Goal: Task Accomplishment & Management: Complete application form

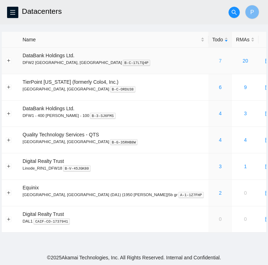
click at [219, 62] on link "7" at bounding box center [220, 61] width 3 height 6
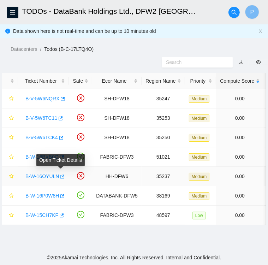
click at [61, 177] on icon "button" at bounding box center [61, 176] width 5 height 5
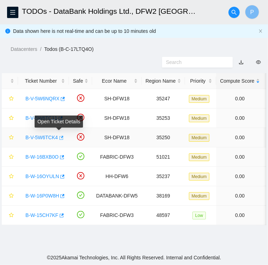
click at [60, 137] on icon "button" at bounding box center [61, 137] width 4 height 4
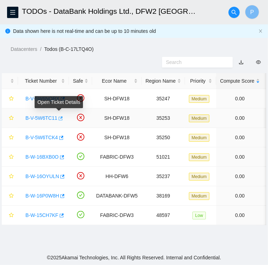
click at [59, 120] on icon "button" at bounding box center [59, 118] width 5 height 5
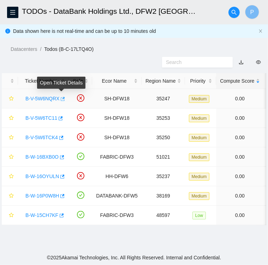
click at [62, 101] on icon "button" at bounding box center [63, 99] width 4 height 4
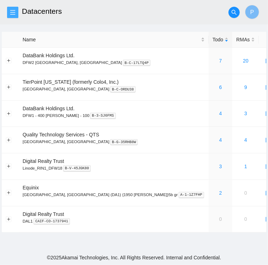
click at [13, 10] on icon "menu" at bounding box center [12, 12] width 5 height 5
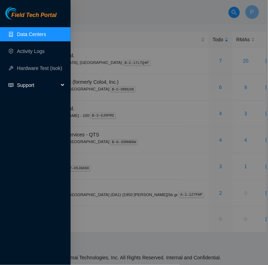
click at [27, 87] on span "Support" at bounding box center [38, 85] width 42 height 14
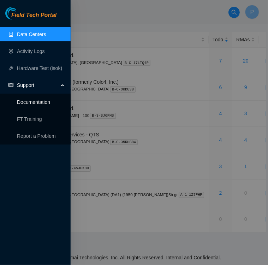
click at [40, 105] on link "Documentation" at bounding box center [33, 102] width 33 height 6
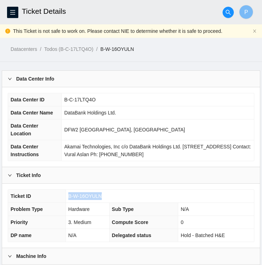
drag, startPoint x: 102, startPoint y: 194, endPoint x: 68, endPoint y: 196, distance: 33.9
click at [68, 196] on td "B-W-16OYULN" at bounding box center [160, 195] width 189 height 13
copy span "B-W-16OYULN"
drag, startPoint x: 101, startPoint y: 194, endPoint x: 68, endPoint y: 196, distance: 32.8
click at [68, 196] on td "B-V-5W6TCK4" at bounding box center [160, 195] width 189 height 13
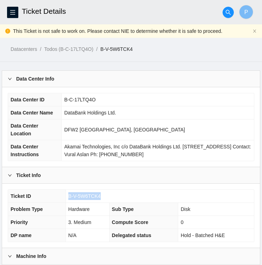
copy span "B-V-5W6TCK4"
drag, startPoint x: 67, startPoint y: 194, endPoint x: 101, endPoint y: 197, distance: 34.7
click at [101, 197] on td "B-V-5W6TC11" at bounding box center [160, 195] width 189 height 13
copy span "B-V-5W6TC11"
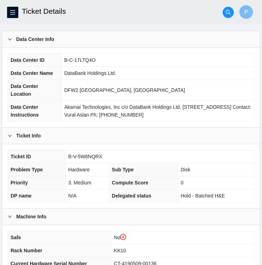
scroll to position [41, 0]
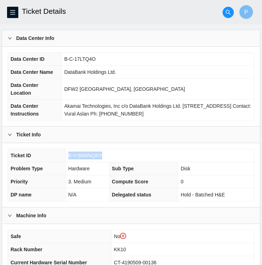
drag, startPoint x: 103, startPoint y: 152, endPoint x: 69, endPoint y: 152, distance: 34.2
click at [69, 152] on td "B-V-5W6NQRX" at bounding box center [160, 155] width 189 height 13
copy span "B-V-5W6NQRX"
click at [92, 156] on span "B-V-5W6NQRX" at bounding box center [85, 155] width 34 height 6
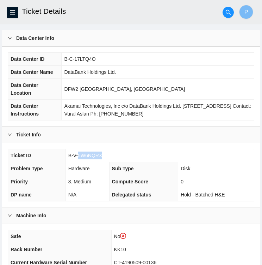
click at [92, 156] on span "B-V-5W6NQRX" at bounding box center [85, 155] width 34 height 6
drag, startPoint x: 92, startPoint y: 156, endPoint x: 110, endPoint y: 156, distance: 18.0
click at [110, 156] on td "B-V-5W6NQRX" at bounding box center [160, 155] width 189 height 13
drag, startPoint x: 110, startPoint y: 156, endPoint x: 93, endPoint y: 157, distance: 16.6
click at [93, 157] on td "B-V-5W6NQRX" at bounding box center [160, 155] width 189 height 13
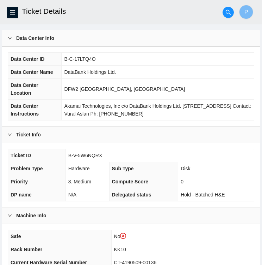
drag, startPoint x: 93, startPoint y: 157, endPoint x: 67, endPoint y: 153, distance: 27.0
click at [67, 153] on td "B-V-5W6NQRX" at bounding box center [160, 155] width 189 height 13
drag, startPoint x: 67, startPoint y: 153, endPoint x: 101, endPoint y: 157, distance: 34.0
click at [101, 157] on td "B-V-5W6NQRX" at bounding box center [160, 155] width 189 height 13
copy span "B-V-5W6NQRX"
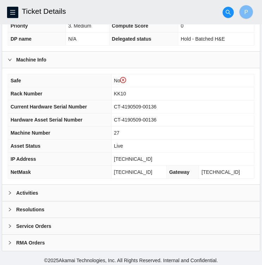
scroll to position [197, 0]
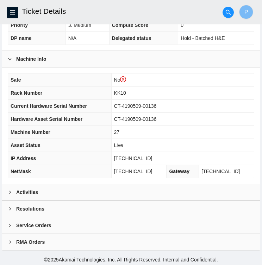
click at [42, 195] on div "Activities" at bounding box center [131, 192] width 258 height 16
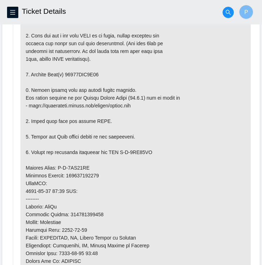
scroll to position [429, 0]
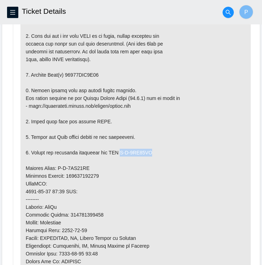
drag, startPoint x: 120, startPoint y: 149, endPoint x: 151, endPoint y: 151, distance: 31.1
click at [151, 151] on p at bounding box center [135, 175] width 231 height 375
copy p "B-V-5WA13ER"
drag, startPoint x: 57, startPoint y: 165, endPoint x: 87, endPoint y: 163, distance: 30.4
click at [87, 163] on p at bounding box center [135, 175] width 231 height 375
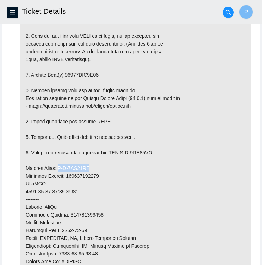
copy p "B-V-5WA13EI"
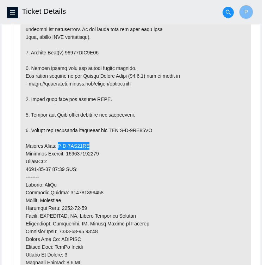
scroll to position [451, 0]
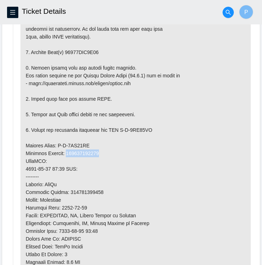
drag, startPoint x: 67, startPoint y: 151, endPoint x: 101, endPoint y: 150, distance: 34.2
click at [101, 150] on p at bounding box center [135, 152] width 231 height 375
copy p "463470059542"
drag, startPoint x: 65, startPoint y: 48, endPoint x: 106, endPoint y: 49, distance: 40.6
click at [106, 49] on p at bounding box center [135, 152] width 231 height 375
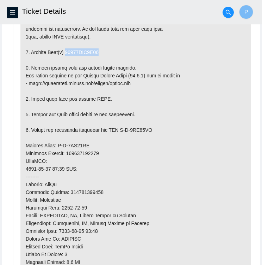
copy p "18521FDC2D81"
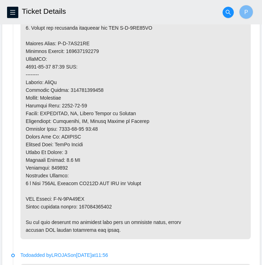
scroll to position [554, 0]
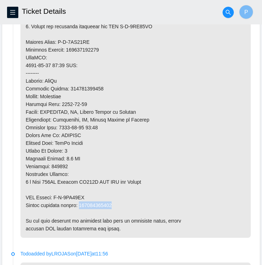
drag, startPoint x: 80, startPoint y: 202, endPoint x: 116, endPoint y: 201, distance: 35.6
click at [116, 201] on p at bounding box center [135, 49] width 231 height 375
copy p "463470059553"
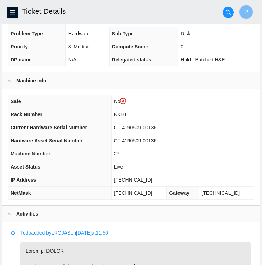
scroll to position [176, 0]
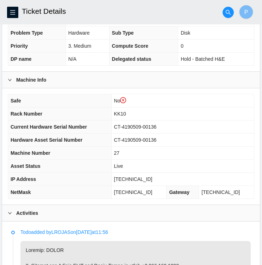
click at [157, 126] on span "CT-4190509-00136" at bounding box center [135, 127] width 43 height 6
drag, startPoint x: 162, startPoint y: 124, endPoint x: 120, endPoint y: 128, distance: 42.5
click at [120, 128] on td "CT-4190509-00136" at bounding box center [182, 126] width 143 height 13
copy span "CT-4190509-00136"
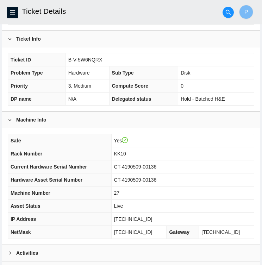
scroll to position [123, 0]
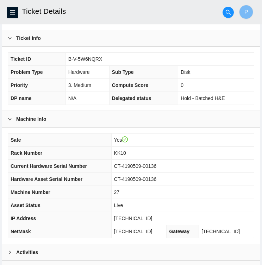
click at [238, 160] on td "CT-4190509-00136" at bounding box center [182, 165] width 143 height 13
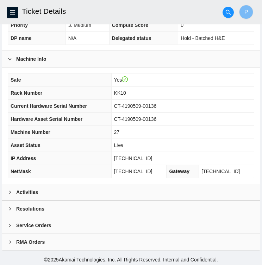
click at [37, 188] on b "Activities" at bounding box center [27, 192] width 22 height 8
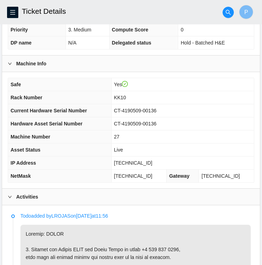
scroll to position [175, 0]
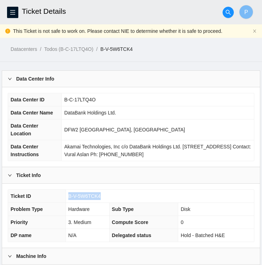
click at [93, 194] on span "B-V-5W6TCK4" at bounding box center [84, 196] width 32 height 6
drag, startPoint x: 67, startPoint y: 193, endPoint x: 100, endPoint y: 197, distance: 33.4
click at [100, 197] on td "B-V-5W6TCK4" at bounding box center [160, 195] width 189 height 13
copy span "B-V-5W6TCK4"
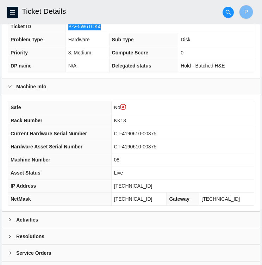
scroll to position [171, 0]
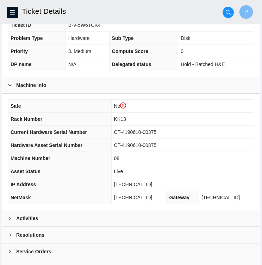
click at [57, 216] on div "Activities" at bounding box center [131, 218] width 258 height 16
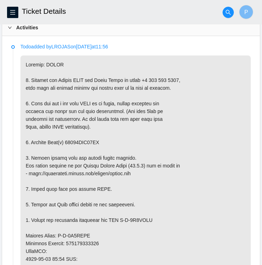
scroll to position [361, 0]
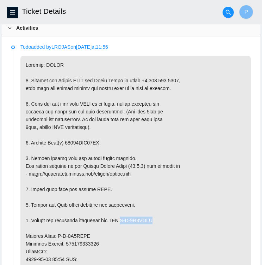
drag, startPoint x: 120, startPoint y: 217, endPoint x: 157, endPoint y: 218, distance: 37.0
click at [157, 218] on p at bounding box center [135, 243] width 231 height 375
copy p "B-V-5W9NHSV"
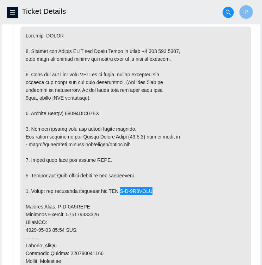
scroll to position [390, 0]
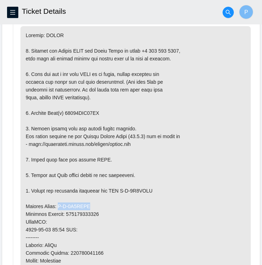
drag, startPoint x: 57, startPoint y: 202, endPoint x: 88, endPoint y: 207, distance: 31.8
click at [88, 207] on p at bounding box center [135, 213] width 231 height 375
copy p "B-V-5W9NHS"
click at [97, 207] on p at bounding box center [135, 213] width 231 height 375
drag, startPoint x: 56, startPoint y: 201, endPoint x: 96, endPoint y: 201, distance: 39.2
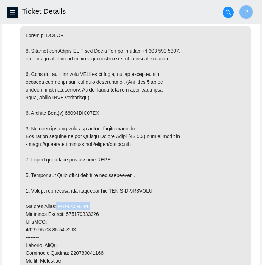
click at [96, 201] on p at bounding box center [135, 213] width 231 height 375
copy p "B-V-5W9NHSM"
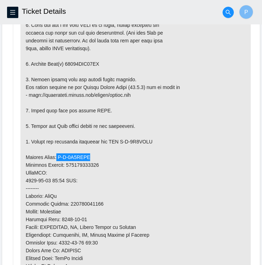
scroll to position [440, 0]
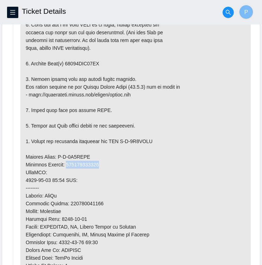
drag, startPoint x: 68, startPoint y: 162, endPoint x: 104, endPoint y: 161, distance: 36.3
click at [104, 161] on p at bounding box center [135, 164] width 231 height 375
copy p "463470059380"
drag, startPoint x: 65, startPoint y: 61, endPoint x: 97, endPoint y: 64, distance: 31.9
click at [97, 64] on p at bounding box center [135, 164] width 231 height 375
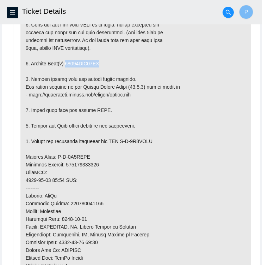
copy p "18521FDB81CE"
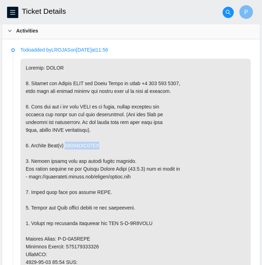
scroll to position [358, 0]
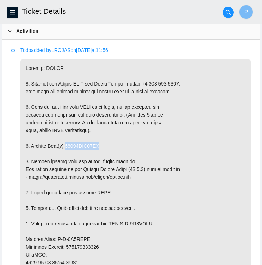
copy p "18521FDB81CE"
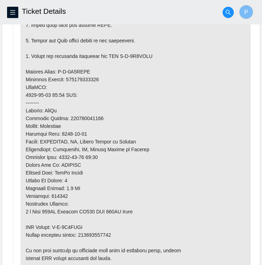
scroll to position [527, 0]
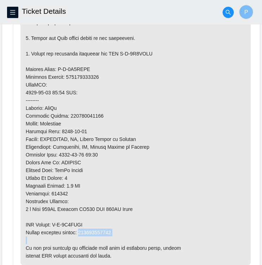
drag, startPoint x: 80, startPoint y: 229, endPoint x: 114, endPoint y: 235, distance: 34.7
click at [114, 235] on p at bounding box center [135, 76] width 231 height 375
copy p "463470059391"
click at [116, 235] on p at bounding box center [135, 76] width 231 height 375
drag, startPoint x: 111, startPoint y: 229, endPoint x: 80, endPoint y: 228, distance: 30.4
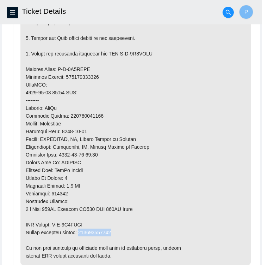
click at [80, 228] on p at bounding box center [135, 76] width 231 height 375
copy p "463470059391"
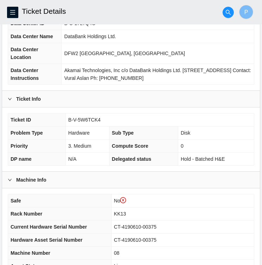
scroll to position [75, 0]
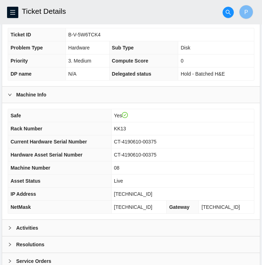
scroll to position [183, 0]
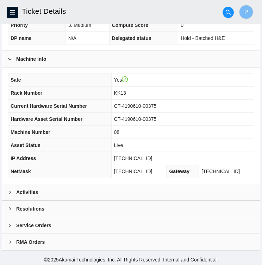
click at [35, 188] on b "Activities" at bounding box center [27, 192] width 22 height 8
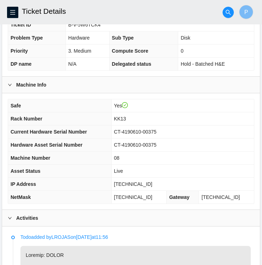
scroll to position [158, 0]
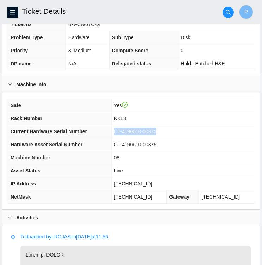
drag, startPoint x: 161, startPoint y: 129, endPoint x: 118, endPoint y: 126, distance: 43.5
click at [118, 126] on td "CT-4190610-00375" at bounding box center [182, 131] width 143 height 13
copy span "CT-4190610-00375"
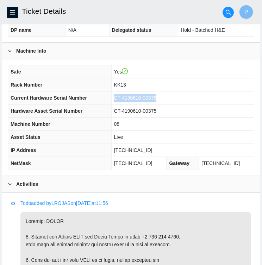
scroll to position [192, 0]
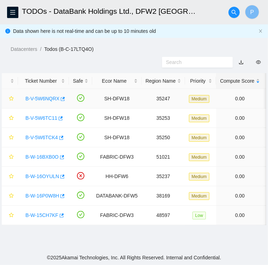
click at [44, 98] on link "B-V-5W6NQRX" at bounding box center [42, 99] width 34 height 6
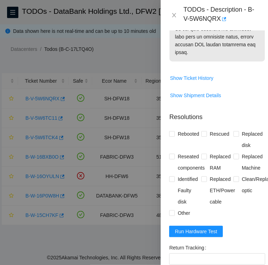
scroll to position [644, 0]
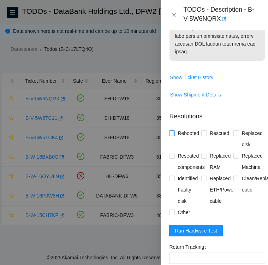
click at [172, 135] on input "Rebooted" at bounding box center [171, 132] width 5 height 5
checkbox input "true"
click at [204, 136] on span at bounding box center [204, 133] width 6 height 6
click at [204, 135] on input "Rescued" at bounding box center [203, 132] width 5 height 5
checkbox input "true"
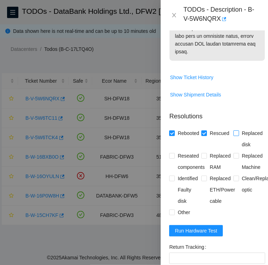
click at [233, 135] on input "Replaced disk" at bounding box center [235, 132] width 5 height 5
checkbox input "true"
click at [172, 180] on input "Identified Faulty disk" at bounding box center [171, 177] width 5 height 5
checkbox input "true"
click at [174, 158] on input "Reseated components" at bounding box center [171, 155] width 5 height 5
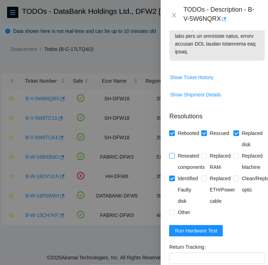
checkbox input "true"
click at [173, 214] on input "Other" at bounding box center [171, 211] width 5 height 5
checkbox input "true"
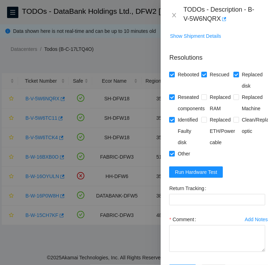
scroll to position [705, 0]
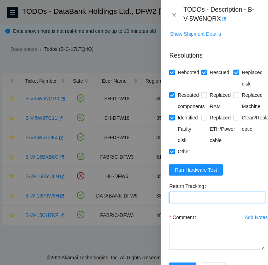
click at [193, 203] on Tracking "Return Tracking" at bounding box center [217, 197] width 96 height 11
paste Tracking "463470059553"
type Tracking "463470059553"
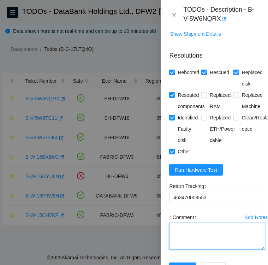
click at [204, 240] on textarea "Comment" at bounding box center [217, 236] width 96 height 27
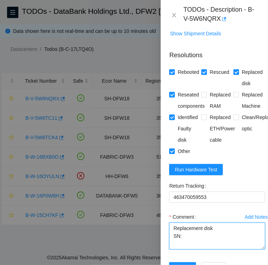
paste textarea "S1G0NYAF700872"
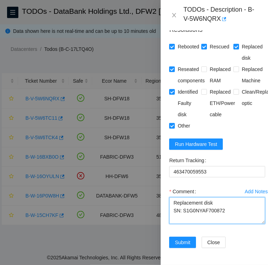
scroll to position [756, 0]
click at [223, 199] on textarea "Replacement disk SN: S1G0NYAF700872" at bounding box center [217, 210] width 96 height 27
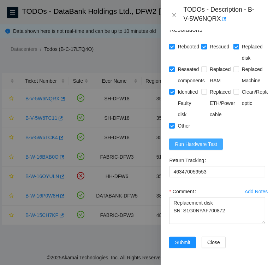
click at [199, 140] on span "Run Hardware Test" at bounding box center [196, 144] width 42 height 8
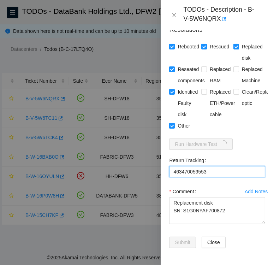
click at [173, 166] on Tracking "463470059553" at bounding box center [217, 171] width 96 height 11
click at [213, 166] on Tracking "463470059553" at bounding box center [217, 171] width 96 height 11
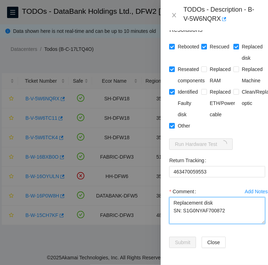
click at [225, 201] on textarea "Replacement disk SN: S1G0NYAF700872" at bounding box center [217, 210] width 96 height 27
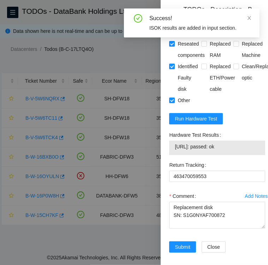
drag, startPoint x: 169, startPoint y: 148, endPoint x: 234, endPoint y: 165, distance: 67.8
click at [234, 159] on div "Hardware Test Results 104.123.156.38: passed: ok" at bounding box center [217, 144] width 102 height 30
copy div "Hardware Test Results 104.123.156.38: passed: ok"
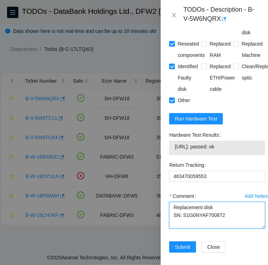
click at [225, 228] on textarea "Replacement disk SN: S1G0NYAF700872" at bounding box center [217, 214] width 96 height 27
paste textarea "Hardware Test Results 104.123.156.38: passed: ok"
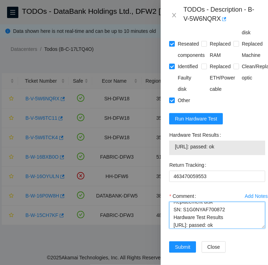
scroll to position [7, 0]
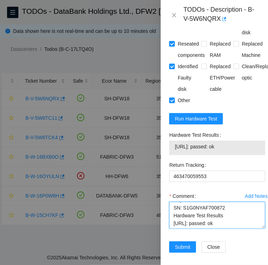
drag, startPoint x: 232, startPoint y: 238, endPoint x: 174, endPoint y: 235, distance: 58.3
click at [174, 228] on textarea "Replacement disk SN: S1G0NYAF700872 Hardware Test Results 104.123.156.38: passe…" at bounding box center [217, 214] width 96 height 27
click at [171, 221] on textarea "Replacement disk SN: S1G0NYAF700872 Hardware Test Results 104.123.156.38: passe…" at bounding box center [217, 214] width 96 height 27
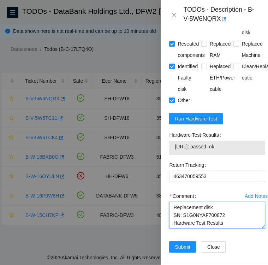
click at [171, 221] on textarea "Replacement disk SN: S1G0NYAF700872 Hardware Test Results 104.123.156.38: passe…" at bounding box center [217, 214] width 96 height 27
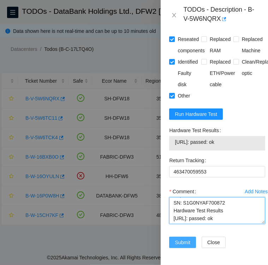
type textarea "Followed instructions per TODO Replacement disk SN: S1G0NYAF700872 Hardware Tes…"
click at [178, 238] on span "Submit" at bounding box center [183, 242] width 16 height 8
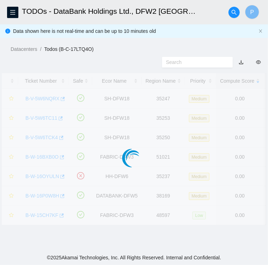
scroll to position [182, 0]
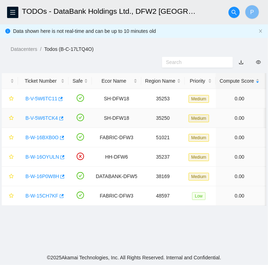
click at [40, 118] on link "B-V-5W6TCK4" at bounding box center [41, 118] width 32 height 6
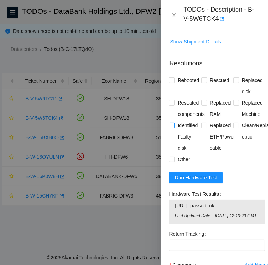
scroll to position [697, 0]
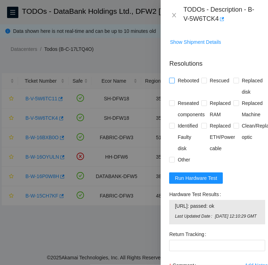
click at [173, 83] on input "Rebooted" at bounding box center [171, 80] width 5 height 5
checkbox input "true"
click at [203, 83] on input "Rescued" at bounding box center [203, 80] width 5 height 5
checkbox input "true"
click at [233, 83] on input "Replaced disk" at bounding box center [235, 80] width 5 height 5
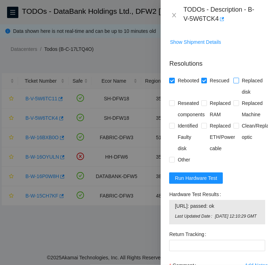
checkbox input "true"
click at [172, 105] on input "Reseated components" at bounding box center [171, 102] width 5 height 5
checkbox input "true"
click at [172, 128] on input "Identified Faulty disk" at bounding box center [171, 125] width 5 height 5
checkbox input "true"
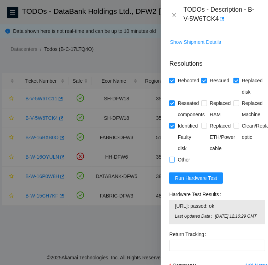
click at [172, 162] on input "Other" at bounding box center [171, 159] width 5 height 5
checkbox input "true"
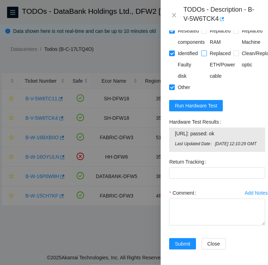
scroll to position [770, 0]
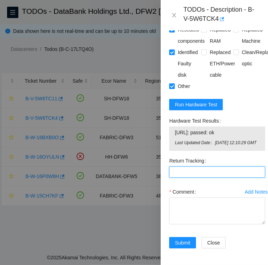
click at [223, 177] on Tracking "Return Tracking" at bounding box center [217, 171] width 96 height 11
click at [184, 177] on Tracking "Return Tracking" at bounding box center [217, 171] width 96 height 11
paste Tracking "463470059391"
type Tracking "463470059391"
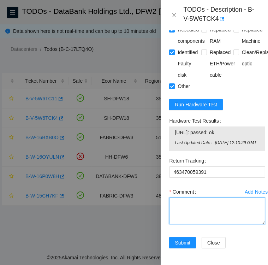
click at [184, 224] on textarea "Comment" at bounding box center [217, 210] width 96 height 27
click at [212, 222] on textarea "Replacement disk SN:" at bounding box center [217, 210] width 96 height 27
click at [188, 224] on textarea "Replacement disk SN:" at bounding box center [217, 210] width 96 height 27
paste textarea "S45RNC0R826766"
click at [231, 224] on textarea "Replacement disk SN: S45RNC0R826766" at bounding box center [217, 210] width 96 height 27
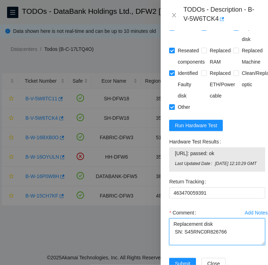
scroll to position [749, 0]
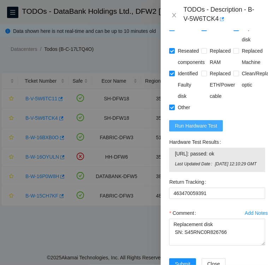
click at [195, 129] on span "Run Hardware Test" at bounding box center [196, 126] width 42 height 8
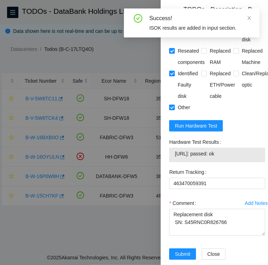
drag, startPoint x: 169, startPoint y: 156, endPoint x: 241, endPoint y: 173, distance: 74.3
click at [241, 162] on div "Hardware Test Results 104.123.156.139: passed: ok" at bounding box center [217, 149] width 96 height 26
copy div "Hardware Test Results 104.123.156.139: passed: ok"
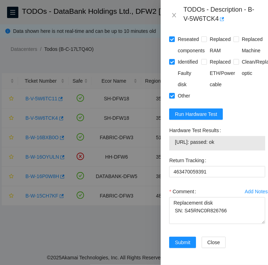
scroll to position [774, 0]
click at [228, 211] on textarea "Replacement disk SN: S45RNC0R826766" at bounding box center [217, 210] width 96 height 27
paste textarea "Hardware Test Results 104.123.156.139: passed: ok"
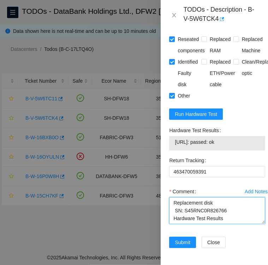
scroll to position [6, 0]
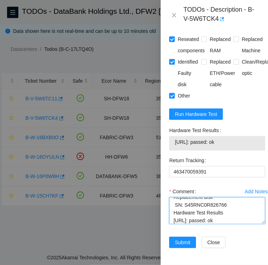
click at [175, 220] on textarea "Replacement disk SN: S45RNC0R826766 Hardware Test Results 104.123.156.139: pass…" at bounding box center [217, 210] width 96 height 27
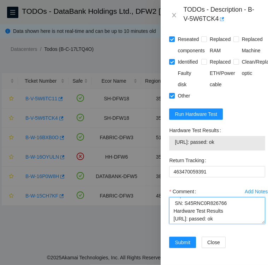
drag, startPoint x: 173, startPoint y: 220, endPoint x: 236, endPoint y: 219, distance: 63.1
click at [236, 219] on textarea "Replacement disk SN: S45RNC0R826766 Hardware Test Results 104.123.156.139: pass…" at bounding box center [217, 210] width 96 height 27
click at [172, 202] on textarea "Replacement disk SN: S45RNC0R826766 Hardware Test Results 104.123.156.139: pass…" at bounding box center [217, 210] width 96 height 27
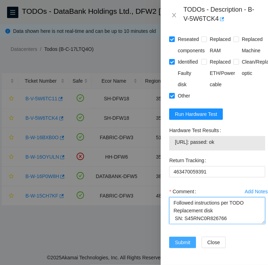
type textarea "Followed instructions per TODO Replacement disk SN: S45RNC0R826766 Hardware Tes…"
click at [185, 238] on span "Submit" at bounding box center [183, 242] width 16 height 8
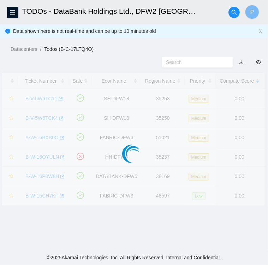
scroll to position [182, 0]
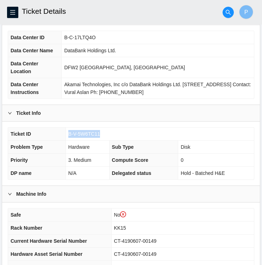
scroll to position [63, 0]
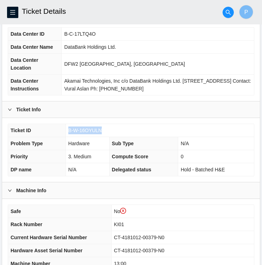
scroll to position [49, 0]
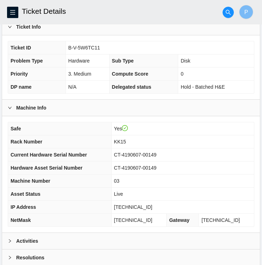
scroll to position [183, 0]
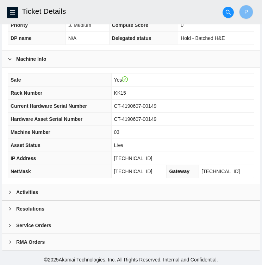
click at [190, 187] on div "Activities" at bounding box center [131, 192] width 258 height 16
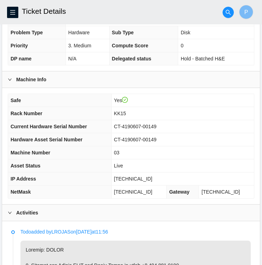
scroll to position [144, 0]
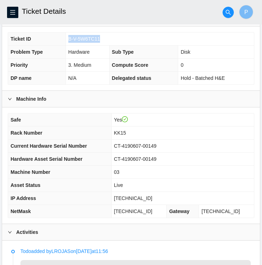
drag, startPoint x: 99, startPoint y: 38, endPoint x: 68, endPoint y: 39, distance: 30.7
click at [68, 39] on td "B-V-5W6TC11" at bounding box center [160, 38] width 189 height 13
copy span "B-V-5W6TC11"
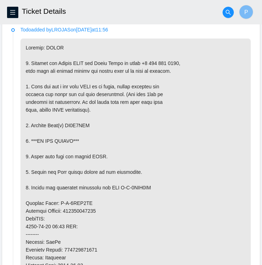
scroll to position [365, 0]
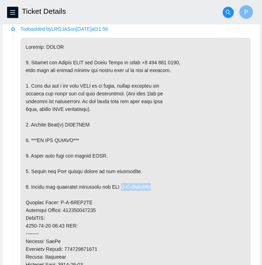
drag, startPoint x: 120, startPoint y: 183, endPoint x: 152, endPoint y: 185, distance: 32.5
click at [152, 185] on p at bounding box center [135, 218] width 231 height 360
copy p "B-V-5WAY8RU"
drag, startPoint x: 57, startPoint y: 200, endPoint x: 89, endPoint y: 201, distance: 31.8
click at [89, 201] on p at bounding box center [135, 218] width 231 height 360
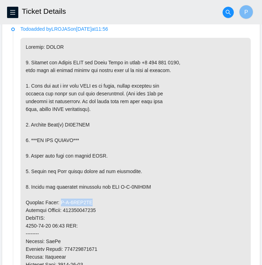
copy p "B-V-5WAY8RL"
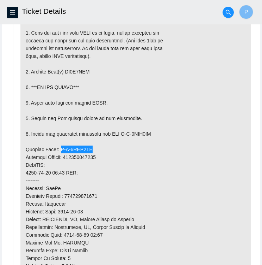
scroll to position [419, 0]
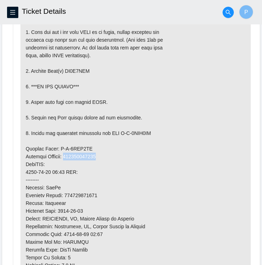
drag, startPoint x: 67, startPoint y: 154, endPoint x: 99, endPoint y: 155, distance: 32.1
click at [99, 155] on p at bounding box center [135, 164] width 231 height 360
copy p "463470059862"
drag, startPoint x: 64, startPoint y: 68, endPoint x: 87, endPoint y: 69, distance: 23.0
click at [87, 69] on p at bounding box center [135, 164] width 231 height 360
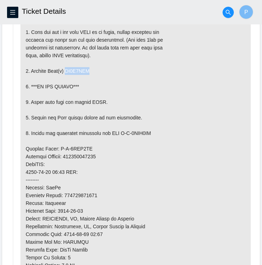
copy p "ZC1A9QFF"
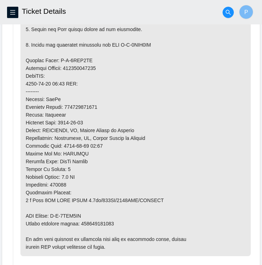
scroll to position [507, 0]
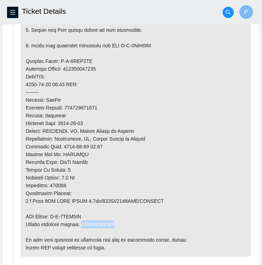
drag, startPoint x: 111, startPoint y: 221, endPoint x: 80, endPoint y: 220, distance: 31.0
click at [80, 220] on p at bounding box center [135, 77] width 231 height 360
copy p "463470059873"
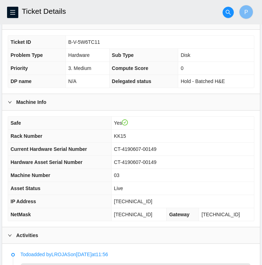
scroll to position [138, 0]
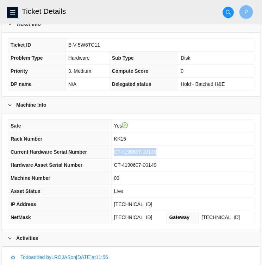
drag, startPoint x: 164, startPoint y: 150, endPoint x: 120, endPoint y: 151, distance: 44.4
click at [120, 151] on td "CT-4190607-00149" at bounding box center [182, 151] width 143 height 13
copy span "CT-4190607-00149"
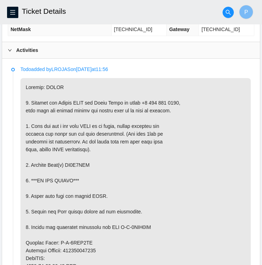
scroll to position [324, 0]
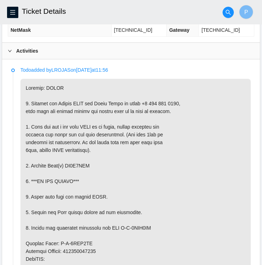
click at [71, 167] on p at bounding box center [135, 259] width 231 height 360
drag, startPoint x: 71, startPoint y: 167, endPoint x: 71, endPoint y: 159, distance: 7.4
click at [71, 159] on p at bounding box center [135, 259] width 231 height 360
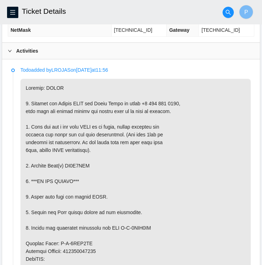
drag, startPoint x: 71, startPoint y: 159, endPoint x: 82, endPoint y: 163, distance: 11.7
click at [82, 163] on p at bounding box center [135, 259] width 231 height 360
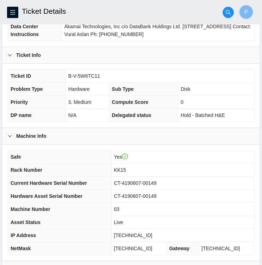
scroll to position [105, 0]
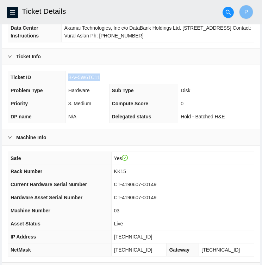
drag, startPoint x: 99, startPoint y: 75, endPoint x: 67, endPoint y: 73, distance: 32.1
click at [67, 73] on td "B-V-5W6TC11" at bounding box center [160, 77] width 189 height 13
copy span "B-V-5W6TC11"
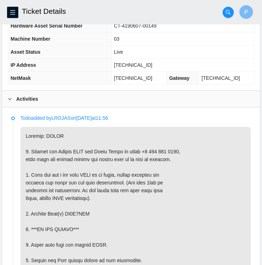
scroll to position [277, 0]
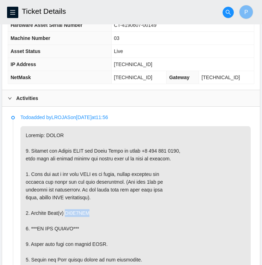
drag, startPoint x: 90, startPoint y: 211, endPoint x: 65, endPoint y: 210, distance: 24.7
copy p "ZC1A9QFF"
click at [149, 90] on div "Activities" at bounding box center [131, 98] width 258 height 16
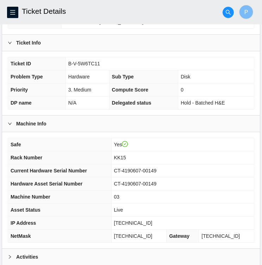
scroll to position [119, 0]
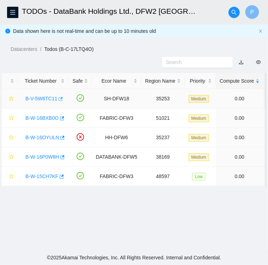
scroll to position [182, 0]
drag, startPoint x: 45, startPoint y: 99, endPoint x: 35, endPoint y: 98, distance: 9.9
click at [35, 98] on link "B-V-5W6TC11" at bounding box center [41, 99] width 32 height 6
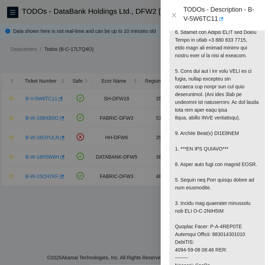
scroll to position [702, 0]
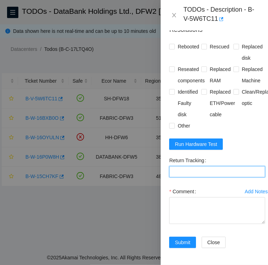
click at [217, 166] on Tracking "Return Tracking" at bounding box center [217, 171] width 96 height 11
click at [221, 166] on Tracking "Return Tracking" at bounding box center [217, 171] width 96 height 11
paste Tracking "463470059873"
type Tracking "463470059873"
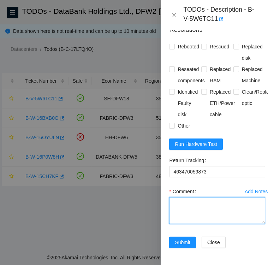
click at [193, 197] on textarea "Comment" at bounding box center [217, 210] width 96 height 27
type textarea "d"
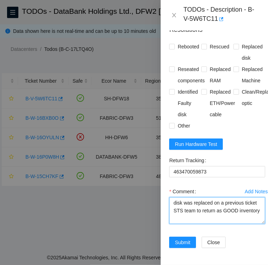
scroll to position [675, 0]
type textarea "disk was replaced on a previous ticket STS team to return as GOOD inventory"
click at [171, 49] on input "Rebooted" at bounding box center [171, 46] width 5 height 5
checkbox input "true"
click at [171, 128] on input "Other" at bounding box center [171, 125] width 5 height 5
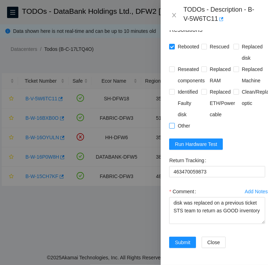
checkbox input "true"
click at [174, 71] on input "Reseated components" at bounding box center [171, 68] width 5 height 5
checkbox input "true"
click at [200, 131] on div "Rebooted Rescued Replaced disk Reseated components Replaced RAM Replaced Machin…" at bounding box center [217, 86] width 96 height 90
click at [197, 148] on span "Run Hardware Test" at bounding box center [196, 144] width 42 height 8
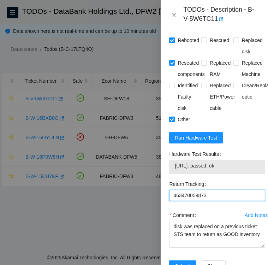
click at [214, 201] on Tracking "463470059873" at bounding box center [217, 194] width 96 height 11
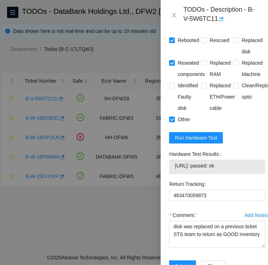
drag, startPoint x: 169, startPoint y: 175, endPoint x: 230, endPoint y: 184, distance: 61.7
click at [230, 174] on div "Hardware Test Results 104.123.157.6: passed: ok" at bounding box center [217, 161] width 96 height 26
copy div "Hardware Test Results 104.123.157.6: passed: ok"
click at [199, 125] on div "Other" at bounding box center [185, 119] width 32 height 11
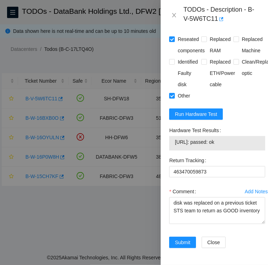
scroll to position [727, 0]
click at [201, 212] on textarea "disk was replaced on a previous ticket STS team to return as GOOD inventory" at bounding box center [217, 210] width 96 height 27
drag, startPoint x: 169, startPoint y: 122, endPoint x: 230, endPoint y: 136, distance: 61.8
click at [230, 136] on div "Hardware Test Results 104.123.157.6: passed: ok" at bounding box center [217, 138] width 96 height 26
copy div "Hardware Test Results 104.123.157.6: passed: ok"
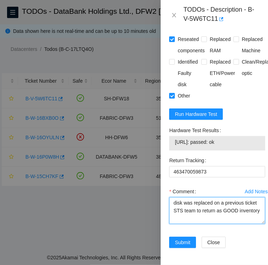
click at [204, 211] on textarea "disk was replaced on a previous ticket STS team to return as GOOD inventory" at bounding box center [217, 210] width 96 height 27
paste textarea "Hardware Test Results 104.123.157.6: passed: ok"
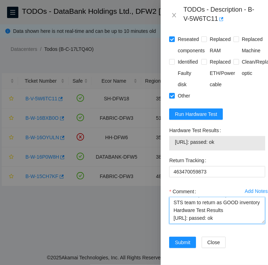
scroll to position [732, 0]
type textarea "disk was replaced on a previous ticket STS team to return as GOOD inventory Har…"
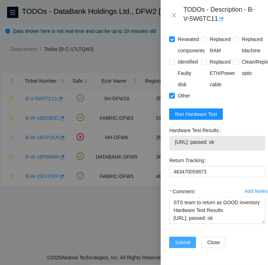
click at [181, 238] on span "Submit" at bounding box center [183, 242] width 16 height 8
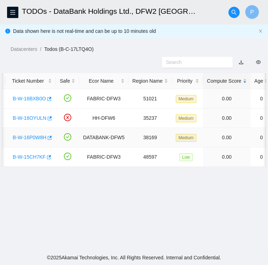
scroll to position [0, 11]
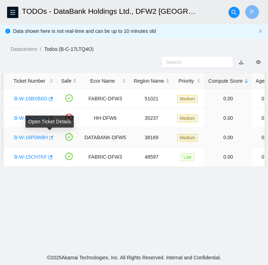
click at [49, 139] on icon "button" at bounding box center [51, 137] width 4 height 4
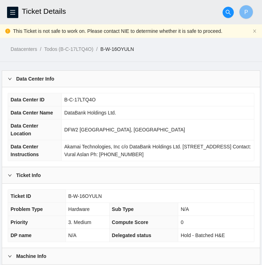
scroll to position [49, 0]
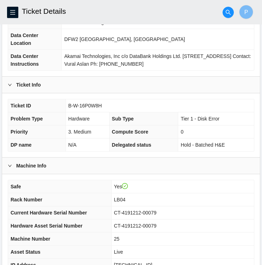
scroll to position [76, 0]
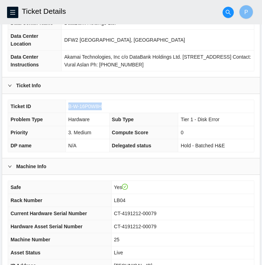
drag, startPoint x: 102, startPoint y: 106, endPoint x: 68, endPoint y: 105, distance: 33.9
click at [68, 105] on td "B-W-16P0W8H" at bounding box center [160, 106] width 189 height 13
copy span "B-W-16P0W8H"
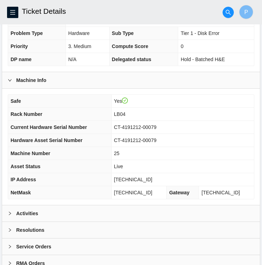
scroll to position [183, 0]
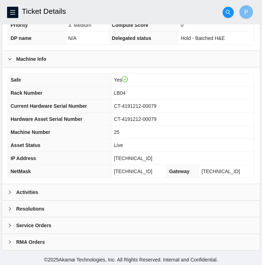
click at [99, 195] on div "Activities" at bounding box center [131, 192] width 258 height 16
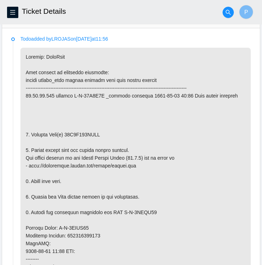
scroll to position [355, 0]
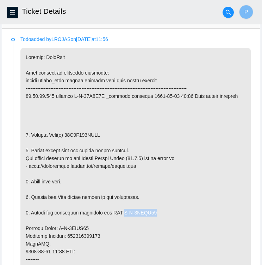
drag, startPoint x: 120, startPoint y: 209, endPoint x: 159, endPoint y: 211, distance: 39.5
click at [159, 211] on p at bounding box center [135, 235] width 231 height 375
copy p "B-V-5WGXA32"
drag, startPoint x: 57, startPoint y: 225, endPoint x: 89, endPoint y: 228, distance: 31.9
click at [89, 228] on p at bounding box center [135, 235] width 231 height 375
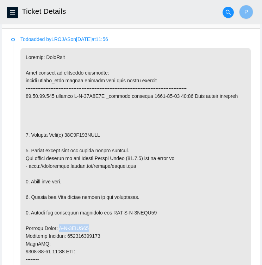
copy p "B-V-5WGXA29"
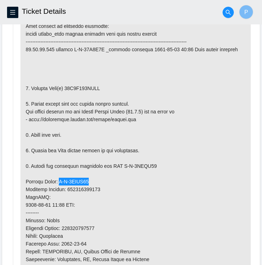
scroll to position [402, 0]
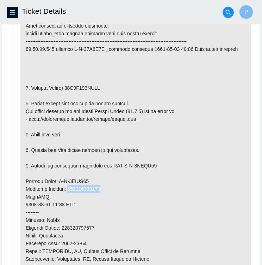
drag, startPoint x: 68, startPoint y: 187, endPoint x: 98, endPoint y: 186, distance: 30.7
click at [98, 186] on p at bounding box center [135, 188] width 231 height 375
copy p "463470060487"
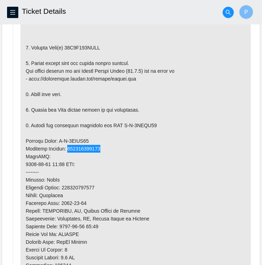
scroll to position [442, 0]
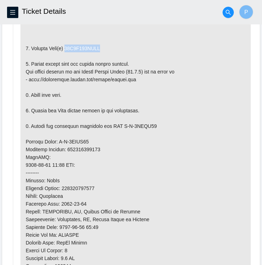
drag, startPoint x: 96, startPoint y: 46, endPoint x: 65, endPoint y: 46, distance: 31.4
click at [65, 46] on p at bounding box center [135, 149] width 231 height 375
copy p "85B2K121FJKA"
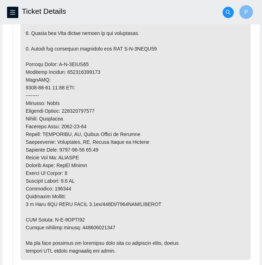
scroll to position [520, 0]
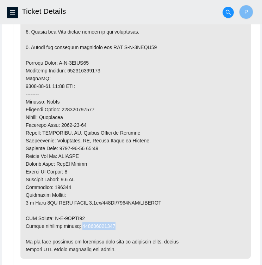
drag, startPoint x: 114, startPoint y: 225, endPoint x: 80, endPoint y: 224, distance: 34.2
click at [80, 224] on p at bounding box center [135, 70] width 231 height 375
copy p "463470060498"
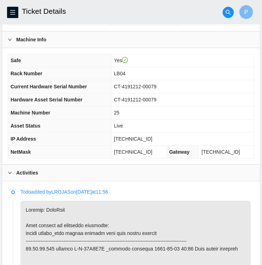
scroll to position [202, 0]
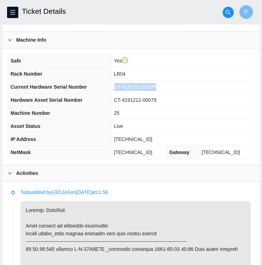
drag, startPoint x: 131, startPoint y: 87, endPoint x: 171, endPoint y: 89, distance: 40.3
click at [171, 89] on td "CT-4191212-00079" at bounding box center [182, 86] width 143 height 13
copy span "CT-4191212-00079"
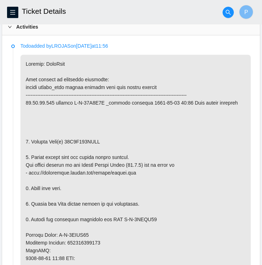
scroll to position [350, 0]
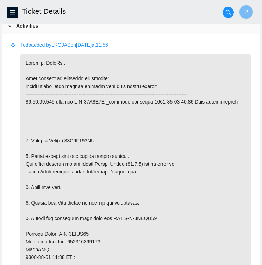
drag, startPoint x: 214, startPoint y: 195, endPoint x: 211, endPoint y: 191, distance: 4.8
click at [211, 191] on p at bounding box center [135, 241] width 231 height 375
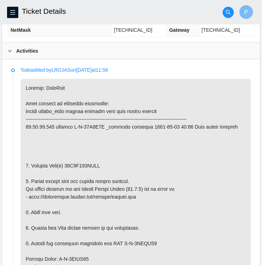
scroll to position [324, 0]
click at [212, 144] on p at bounding box center [135, 266] width 231 height 375
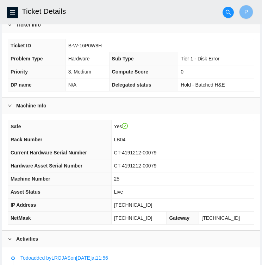
scroll to position [137, 0]
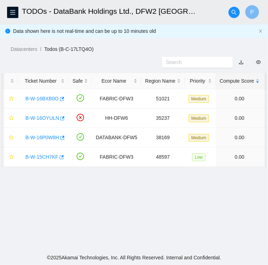
scroll to position [182, 0]
click at [43, 137] on link "B-W-16P0W8H" at bounding box center [42, 137] width 34 height 6
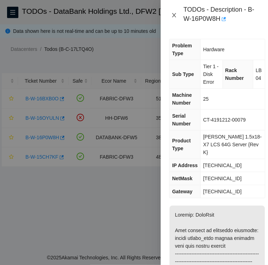
click at [176, 14] on icon "close" at bounding box center [174, 15] width 6 height 6
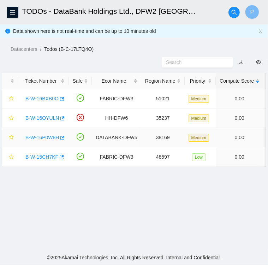
click at [41, 137] on link "B-W-16P0W8H" at bounding box center [42, 137] width 34 height 6
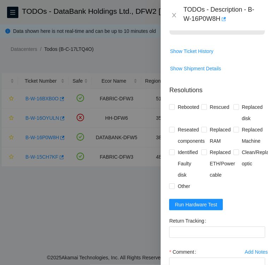
scroll to position [672, 0]
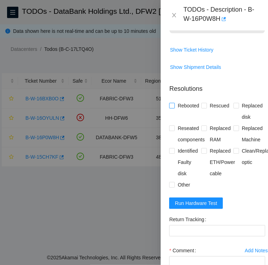
click at [172, 108] on input "Rebooted" at bounding box center [171, 105] width 5 height 5
checkbox input "true"
click at [204, 108] on span at bounding box center [204, 106] width 6 height 6
click at [204, 108] on input "Rescued" at bounding box center [203, 105] width 5 height 5
checkbox input "true"
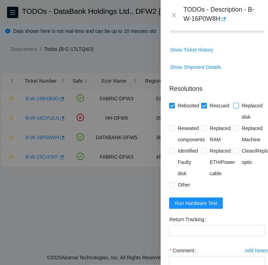
click at [239, 119] on span "Replaced disk" at bounding box center [252, 111] width 26 height 23
click at [235, 108] on input "Replaced disk" at bounding box center [235, 105] width 5 height 5
checkbox input "true"
click at [173, 130] on input "Reseated components" at bounding box center [171, 127] width 5 height 5
checkbox input "true"
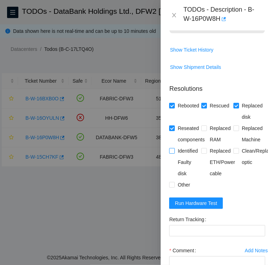
click at [171, 153] on input "Identified Faulty disk" at bounding box center [171, 150] width 5 height 5
checkbox input "true"
click at [172, 187] on input "Other" at bounding box center [171, 184] width 5 height 5
checkbox input "true"
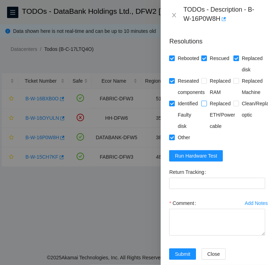
scroll to position [722, 0]
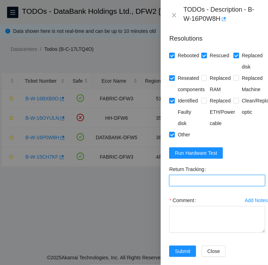
click at [223, 186] on Tracking "Return Tracking" at bounding box center [217, 180] width 96 height 11
click at [238, 186] on Tracking "Return Tracking" at bounding box center [217, 180] width 96 height 11
paste Tracking "463470060498"
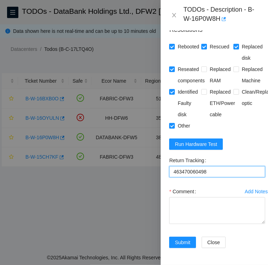
scroll to position [744, 0]
type Tracking "463470060498"
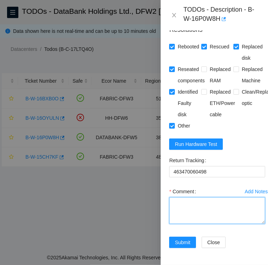
click at [204, 200] on textarea "Comment" at bounding box center [217, 210] width 96 height 27
click at [225, 204] on textarea "replacement disk SN:" at bounding box center [217, 210] width 96 height 27
paste textarea "Z1Z8N52F"
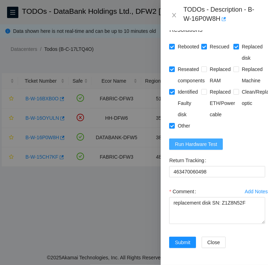
click at [192, 148] on span "Run Hardware Test" at bounding box center [196, 144] width 42 height 8
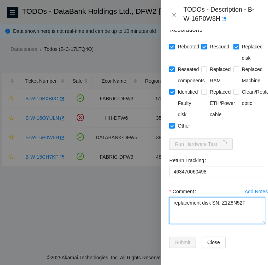
click at [171, 204] on textarea "replacement disk SN: Z1Z8N52F" at bounding box center [217, 210] width 96 height 27
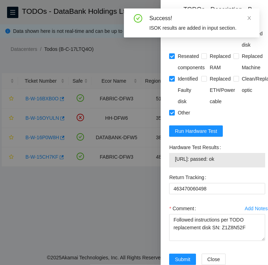
click at [169, 153] on label "Hardware Test Results" at bounding box center [196, 146] width 54 height 11
click at [170, 153] on label "Hardware Test Results" at bounding box center [196, 146] width 54 height 11
click at [171, 153] on label "Hardware Test Results" at bounding box center [196, 146] width 54 height 11
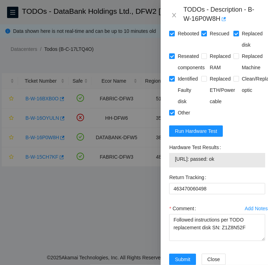
drag, startPoint x: 169, startPoint y: 162, endPoint x: 227, endPoint y: 177, distance: 60.4
click at [227, 171] on div "Hardware Test Results 23.63.22.110: passed: ok" at bounding box center [217, 156] width 102 height 30
copy div "Hardware Test Results 23.63.22.110: passed: ok"
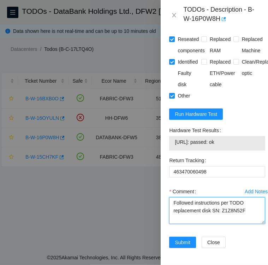
click at [243, 199] on textarea "Followed instructions per TODO replacement disk SN: Z1Z8N52F" at bounding box center [217, 210] width 96 height 27
paste textarea "Hardware Test Results 23.63.22.110: passed: ok"
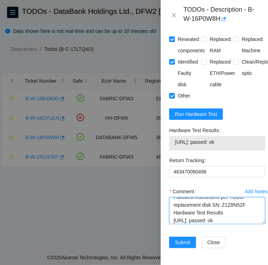
scroll to position [7, 0]
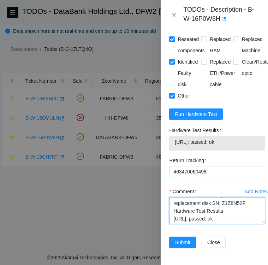
drag, startPoint x: 173, startPoint y: 210, endPoint x: 229, endPoint y: 208, distance: 56.5
click at [229, 208] on textarea "Followed instructions per TODO replacement disk SN: Z1Z8N52F Hardware Test Resu…" at bounding box center [217, 210] width 96 height 27
type textarea "Followed instructions per TODO replacement disk SN: Z1Z8N52F Hardware Test Resu…"
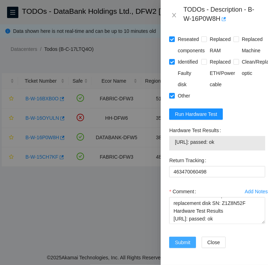
click at [178, 238] on span "Submit" at bounding box center [183, 242] width 16 height 8
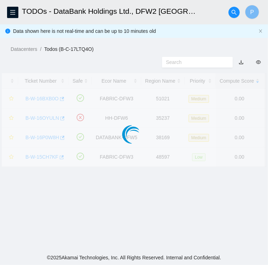
scroll to position [182, 0]
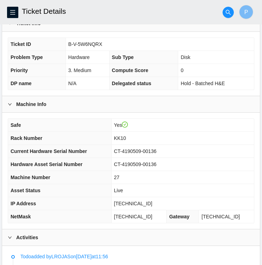
scroll to position [138, 0]
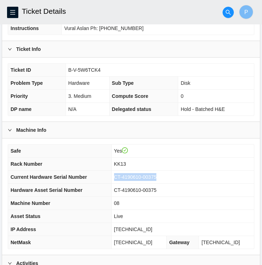
scroll to position [114, 0]
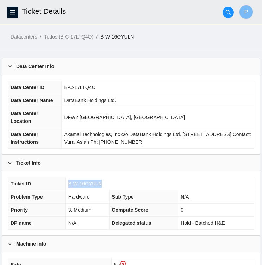
scroll to position [12, 0]
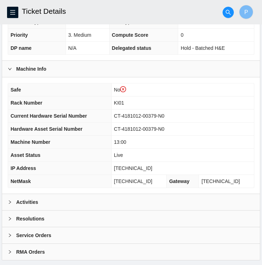
scroll to position [190, 0]
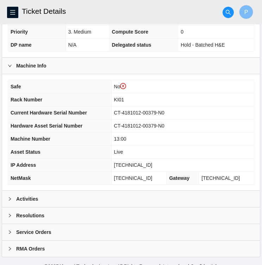
click at [49, 197] on div "Activities" at bounding box center [131, 198] width 258 height 16
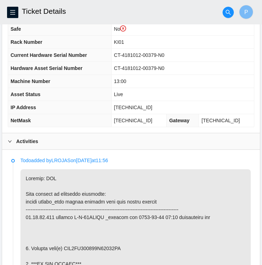
scroll to position [140, 0]
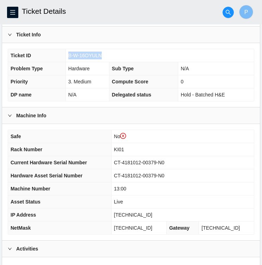
drag, startPoint x: 102, startPoint y: 54, endPoint x: 66, endPoint y: 54, distance: 35.3
click at [66, 54] on td "B-W-16OYULN" at bounding box center [160, 55] width 189 height 13
copy span "B-W-16OYULN"
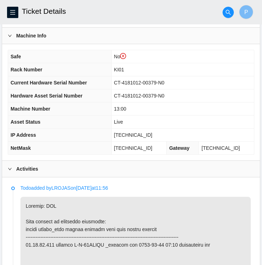
scroll to position [220, 0]
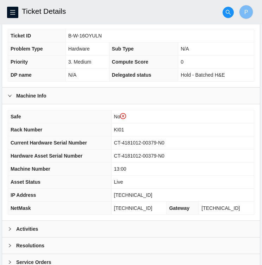
scroll to position [197, 0]
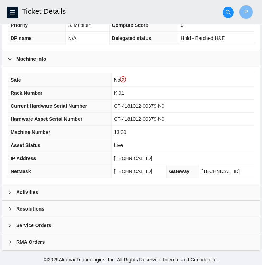
click at [133, 192] on div "Activities" at bounding box center [131, 192] width 258 height 16
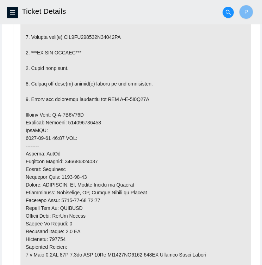
scroll to position [459, 0]
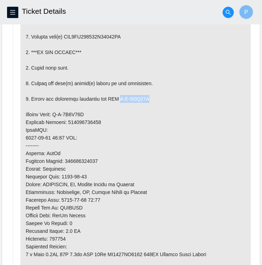
drag, startPoint x: 121, startPoint y: 96, endPoint x: 153, endPoint y: 100, distance: 32.3
click at [153, 100] on p at bounding box center [135, 134] width 231 height 352
copy p "B-V-5W4K09Q"
drag, startPoint x: 58, startPoint y: 112, endPoint x: 90, endPoint y: 113, distance: 31.4
click at [90, 113] on p at bounding box center [135, 134] width 231 height 352
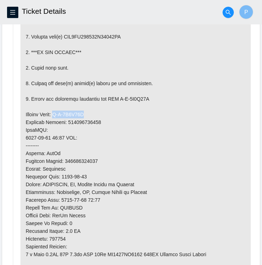
copy p "B-V-5W4K09H"
click at [103, 121] on p at bounding box center [135, 134] width 231 height 352
drag, startPoint x: 68, startPoint y: 119, endPoint x: 98, endPoint y: 122, distance: 30.1
click at [98, 122] on p at bounding box center [135, 134] width 231 height 352
copy p "473665220133"
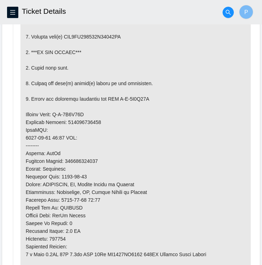
click at [143, 115] on p at bounding box center [135, 134] width 231 height 352
drag, startPoint x: 125, startPoint y: 36, endPoint x: 66, endPoint y: 36, distance: 58.6
click at [66, 36] on p at bounding box center [135, 134] width 231 height 352
click at [63, 36] on p at bounding box center [135, 134] width 231 height 352
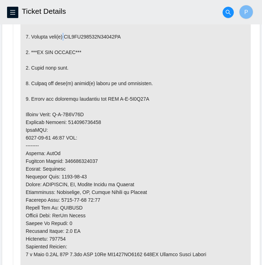
click at [66, 35] on p at bounding box center [135, 134] width 231 height 352
drag, startPoint x: 66, startPoint y: 35, endPoint x: 123, endPoint y: 37, distance: 57.2
click at [123, 37] on p at bounding box center [135, 134] width 231 height 352
copy p "WFK0WG330000E84289KW"
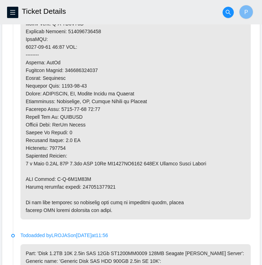
scroll to position [550, 0]
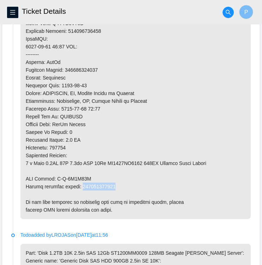
drag, startPoint x: 80, startPoint y: 183, endPoint x: 111, endPoint y: 186, distance: 30.8
click at [111, 186] on p at bounding box center [135, 43] width 231 height 352
copy p "473665220144"
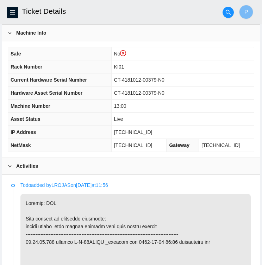
scroll to position [223, 0]
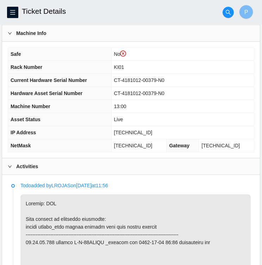
click at [103, 92] on th "Hardware Asset Serial Number" at bounding box center [59, 93] width 103 height 13
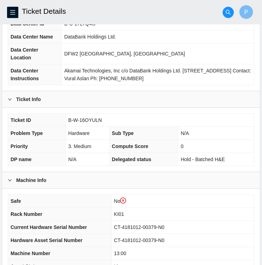
scroll to position [76, 0]
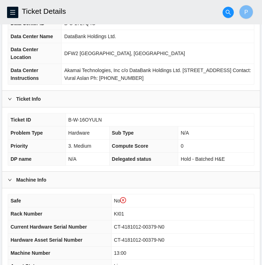
click at [179, 130] on td "N/A" at bounding box center [216, 132] width 76 height 13
drag, startPoint x: 179, startPoint y: 225, endPoint x: 127, endPoint y: 225, distance: 51.5
click at [127, 225] on td "CT-4181012-00379-N0" at bounding box center [182, 226] width 143 height 13
copy span "CT-4181012-00379-N0"
click at [138, 117] on td "B-W-16OYULN" at bounding box center [160, 119] width 189 height 13
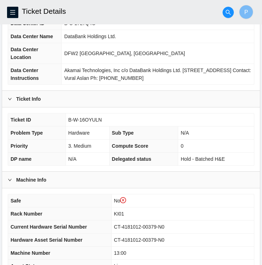
scroll to position [0, 0]
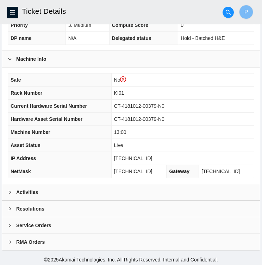
scroll to position [197, 0]
click at [47, 193] on div "Activities" at bounding box center [131, 192] width 258 height 16
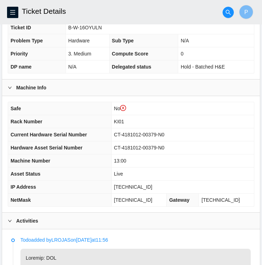
scroll to position [9, 0]
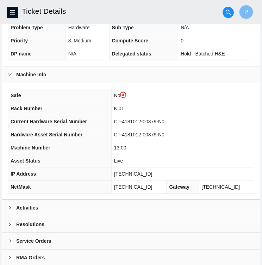
scroll to position [197, 0]
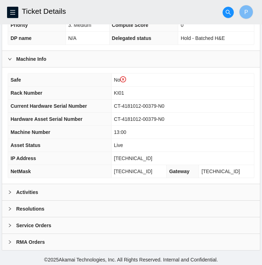
click at [42, 190] on div "Activities" at bounding box center [131, 192] width 258 height 16
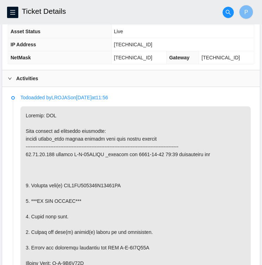
scroll to position [311, 0]
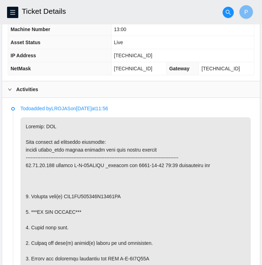
scroll to position [158, 0]
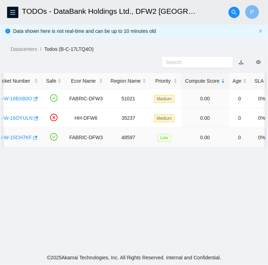
scroll to position [0, 25]
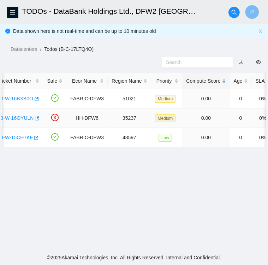
click at [11, 117] on link "B-W-16OYULN" at bounding box center [17, 118] width 34 height 6
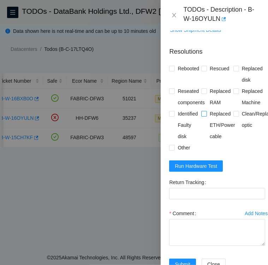
scroll to position [234, 0]
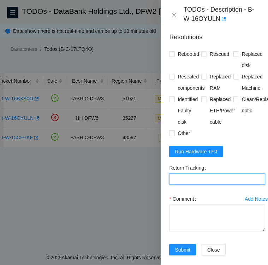
click at [194, 173] on Tracking "Return Tracking" at bounding box center [217, 178] width 96 height 11
click at [178, 173] on Tracking "Return Tracking" at bounding box center [217, 178] width 96 height 11
paste Tracking "473665220144"
type Tracking "473665220144"
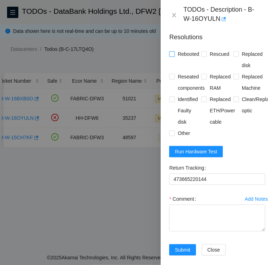
click at [175, 48] on span "Rebooted" at bounding box center [188, 53] width 27 height 11
click at [174, 51] on input "Rebooted" at bounding box center [171, 53] width 5 height 5
checkbox input "true"
click at [233, 51] on input "Replaced disk" at bounding box center [235, 53] width 5 height 5
checkbox input "true"
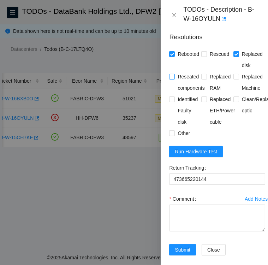
click at [171, 74] on input "Reseated components" at bounding box center [171, 76] width 5 height 5
checkbox input "true"
click at [173, 96] on input "Identified Faulty disk" at bounding box center [171, 98] width 5 height 5
checkbox input "true"
click at [173, 130] on input "Other" at bounding box center [171, 132] width 5 height 5
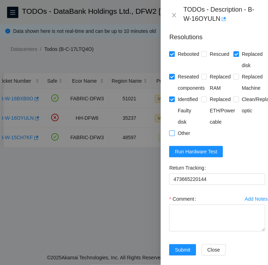
checkbox input "true"
click at [193, 147] on span "Run Hardware Test" at bounding box center [196, 151] width 42 height 8
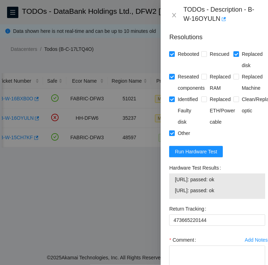
drag, startPoint x: 169, startPoint y: 150, endPoint x: 233, endPoint y: 173, distance: 67.8
click at [233, 173] on div "Hardware Test Results 23.32.18.103: passed: ok 23.32.18.104: passed: ok" at bounding box center [217, 180] width 96 height 37
copy div "Hardware Test Results 23.32.18.103: passed: ok 23.32.18.104: passed: ok"
click at [198, 245] on textarea "Comment" at bounding box center [217, 258] width 96 height 27
paste textarea "Hardware Test Results 23.32.18.103: passed: ok 23.32.18.104: passed: ok"
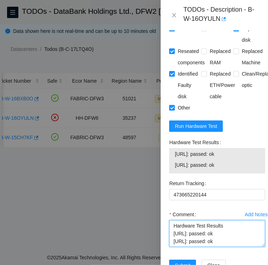
scroll to position [261, 0]
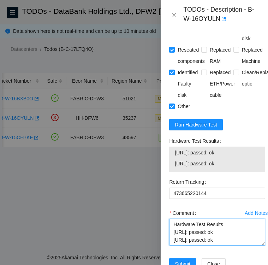
click at [173, 218] on textarea "Hardware Test Results 23.32.18.103: passed: ok 23.32.18.104: passed: ok" at bounding box center [217, 231] width 96 height 27
click at [225, 218] on textarea "Replacement Disk SN: Hardware Test Results 23.32.18.103: passed: ok 23.32.18.10…" at bounding box center [217, 231] width 96 height 27
paste textarea "WFKCXLMT"
click at [232, 218] on textarea "Replacement Disk SN: WFKCXLMT Hardware Test Results 23.32.18.103: passed: ok 23…" at bounding box center [217, 231] width 96 height 27
click at [174, 218] on textarea "Replacement Disk SN: WFKCXLMT Hardware Test Results 23.32.18.103: passed: ok 23…" at bounding box center [217, 231] width 96 height 27
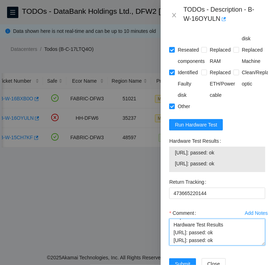
scroll to position [277, 0]
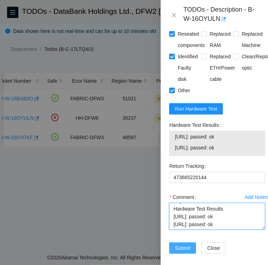
type textarea "Followed instructions per TODO **DO NOT BRESCUE** Replacement Disk SN: WFKCXLMT…"
click at [175, 244] on span "Submit" at bounding box center [183, 248] width 16 height 8
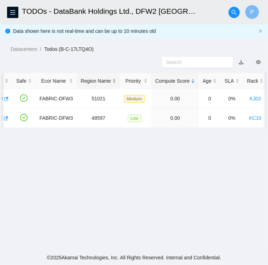
scroll to position [0, 0]
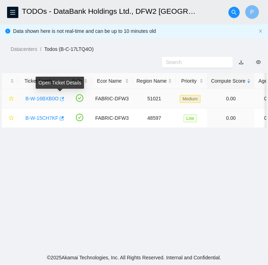
click at [59, 100] on icon "button" at bounding box center [61, 98] width 5 height 5
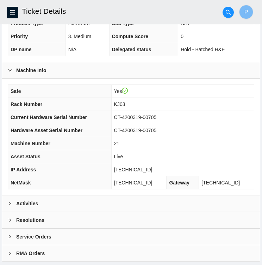
scroll to position [172, 0]
click at [12, 204] on div at bounding box center [12, 203] width 8 height 8
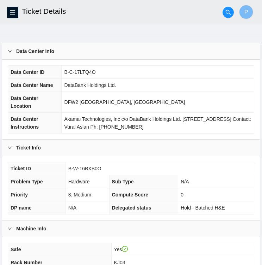
scroll to position [14, 0]
drag, startPoint x: 91, startPoint y: 71, endPoint x: 61, endPoint y: 71, distance: 30.3
click at [62, 71] on td "B-C-17LTQ4O" at bounding box center [158, 72] width 193 height 13
copy span "B-C-17LTQ4O"
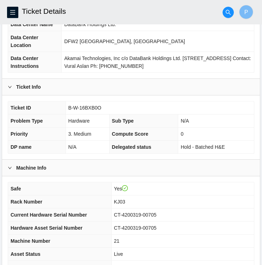
scroll to position [77, 0]
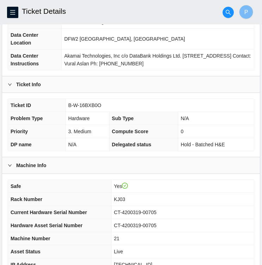
click at [142, 169] on div "Machine Info" at bounding box center [131, 165] width 258 height 16
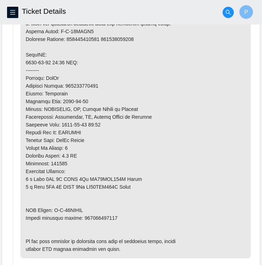
scroll to position [427, 0]
drag, startPoint x: 55, startPoint y: 208, endPoint x: 86, endPoint y: 208, distance: 31.4
click at [86, 208] on p at bounding box center [135, 58] width 231 height 399
copy p "B-W-16CJQMD"
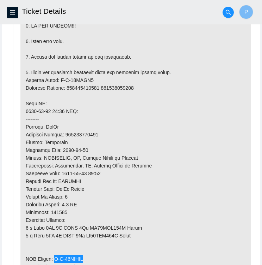
scroll to position [378, 0]
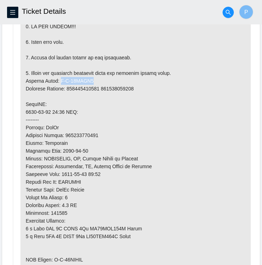
drag, startPoint x: 57, startPoint y: 78, endPoint x: 89, endPoint y: 78, distance: 31.7
click at [89, 78] on p at bounding box center [135, 108] width 231 height 399
copy p "B-W-16CJQM4"
drag, startPoint x: 99, startPoint y: 134, endPoint x: 64, endPoint y: 132, distance: 34.6
click at [64, 132] on p at bounding box center [135, 108] width 231 height 399
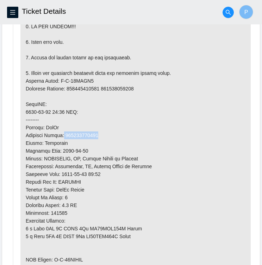
copy p "473665219953"
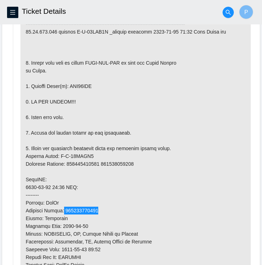
scroll to position [299, 0]
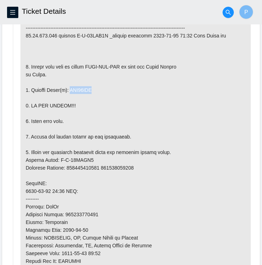
drag, startPoint x: 95, startPoint y: 88, endPoint x: 69, endPoint y: 87, distance: 25.8
click at [69, 87] on p at bounding box center [135, 187] width 231 height 399
copy p "WJG03QSW"
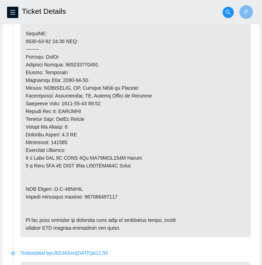
scroll to position [449, 0]
drag, startPoint x: 113, startPoint y: 193, endPoint x: 80, endPoint y: 195, distance: 33.2
click at [80, 195] on p at bounding box center [135, 37] width 231 height 399
copy p "463470056543"
click at [189, 53] on p at bounding box center [135, 37] width 231 height 399
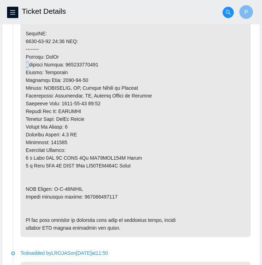
click at [189, 53] on p at bounding box center [135, 37] width 231 height 399
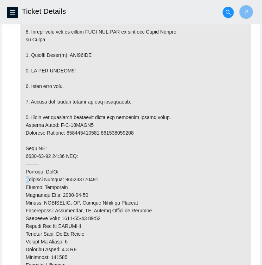
scroll to position [334, 0]
drag, startPoint x: 93, startPoint y: 53, endPoint x: 68, endPoint y: 51, distance: 25.1
click at [68, 51] on p at bounding box center [135, 152] width 231 height 399
copy p "WJG03QSW"
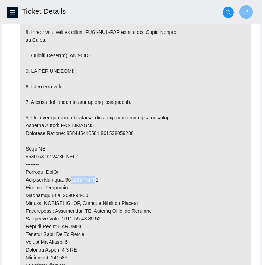
drag, startPoint x: 96, startPoint y: 177, endPoint x: 69, endPoint y: 175, distance: 26.5
click at [69, 175] on p at bounding box center [135, 152] width 231 height 399
drag, startPoint x: 69, startPoint y: 175, endPoint x: 65, endPoint y: 178, distance: 5.4
click at [65, 178] on p at bounding box center [135, 152] width 231 height 399
drag, startPoint x: 65, startPoint y: 178, endPoint x: 109, endPoint y: 172, distance: 44.1
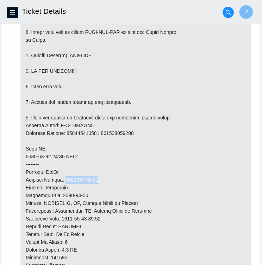
click at [109, 172] on p at bounding box center [135, 152] width 231 height 399
drag, startPoint x: 66, startPoint y: 178, endPoint x: 98, endPoint y: 180, distance: 32.2
click at [98, 180] on p at bounding box center [135, 152] width 231 height 399
copy p "473665219953"
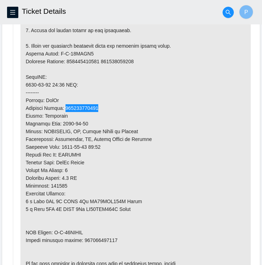
scroll to position [406, 0]
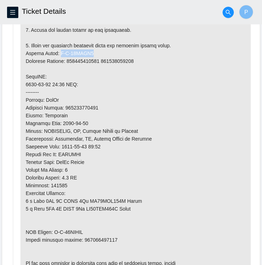
drag, startPoint x: 57, startPoint y: 51, endPoint x: 89, endPoint y: 51, distance: 31.4
click at [89, 51] on p at bounding box center [135, 80] width 231 height 399
copy p "B-W-16CJQM4"
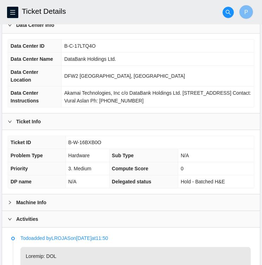
scroll to position [0, 0]
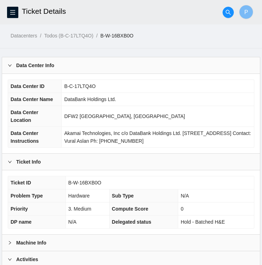
click at [12, 158] on div at bounding box center [12, 162] width 8 height 8
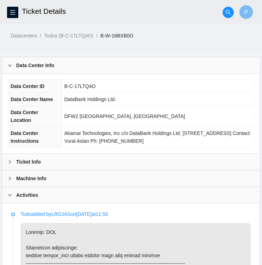
click at [12, 158] on div at bounding box center [12, 162] width 8 height 8
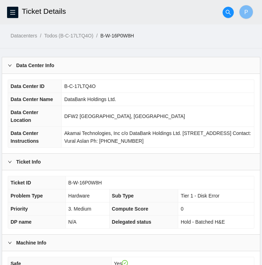
scroll to position [137, 0]
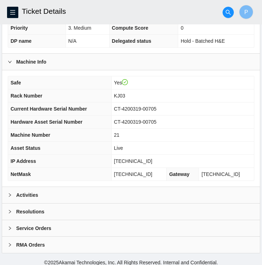
scroll to position [183, 0]
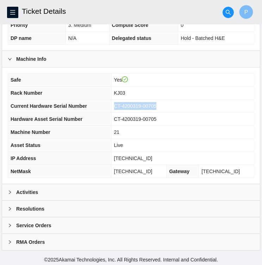
drag, startPoint x: 162, startPoint y: 103, endPoint x: 121, endPoint y: 103, distance: 40.9
click at [121, 103] on td "CT-4200319-00705" at bounding box center [182, 105] width 143 height 13
copy span "CT-4200319-00705"
click at [111, 175] on th "NetMask" at bounding box center [59, 171] width 103 height 13
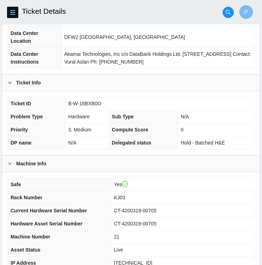
scroll to position [79, 0]
drag, startPoint x: 102, startPoint y: 102, endPoint x: 69, endPoint y: 102, distance: 33.2
click at [69, 102] on td "B-W-16BXB0O" at bounding box center [160, 103] width 189 height 13
copy span "B-W-16BXB0O"
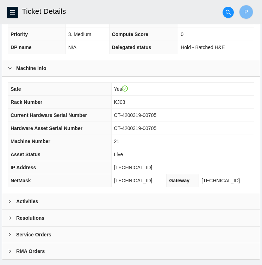
scroll to position [183, 0]
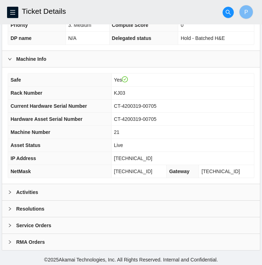
click at [130, 189] on div "Activities" at bounding box center [131, 192] width 258 height 16
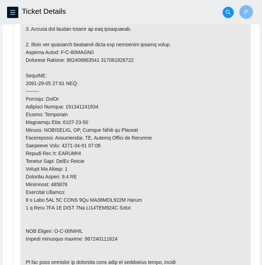
scroll to position [523, 0]
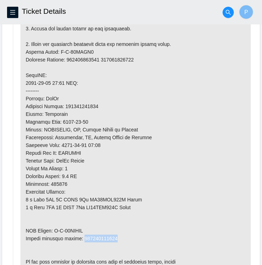
drag, startPoint x: 113, startPoint y: 237, endPoint x: 80, endPoint y: 236, distance: 32.1
click at [80, 236] on p at bounding box center [135, 79] width 231 height 399
copy p "463470056543"
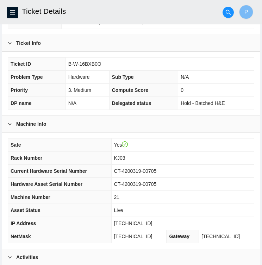
scroll to position [121, 0]
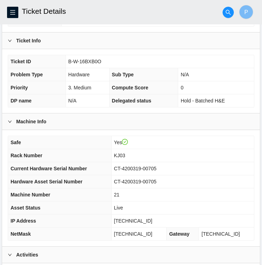
click at [95, 17] on h2 "Ticket Details" at bounding box center [109, 11] width 174 height 23
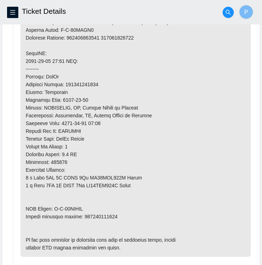
scroll to position [544, 0]
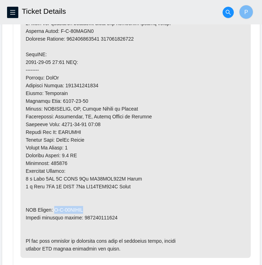
drag, startPoint x: 88, startPoint y: 208, endPoint x: 55, endPoint y: 207, distance: 33.2
click at [55, 207] on p at bounding box center [135, 58] width 231 height 399
copy p "B-W-16CJQMD"
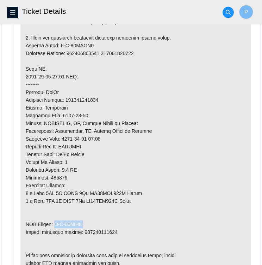
scroll to position [530, 0]
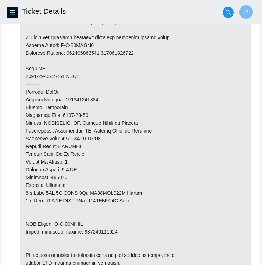
click at [120, 101] on p at bounding box center [135, 72] width 231 height 399
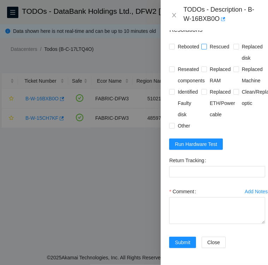
scroll to position [764, 0]
drag, startPoint x: 171, startPoint y: 38, endPoint x: 226, endPoint y: 56, distance: 57.6
click at [226, 56] on div "Rebooted Rescued Replaced disk Reseated components Replaced RAM Replaced Machin…" at bounding box center [217, 86] width 96 height 90
click at [226, 56] on div "Rescued" at bounding box center [217, 52] width 32 height 23
click at [173, 44] on input "Rebooted" at bounding box center [171, 46] width 5 height 5
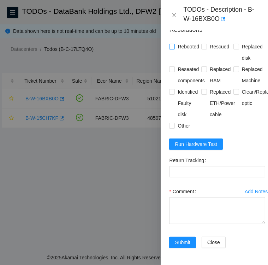
checkbox input "true"
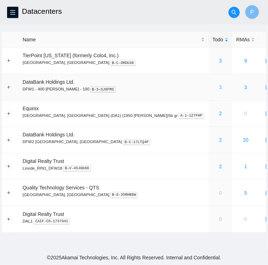
click at [219, 87] on link "3" at bounding box center [220, 87] width 3 height 6
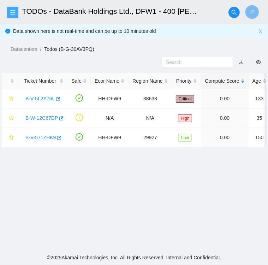
click at [15, 12] on icon "menu" at bounding box center [13, 13] width 6 height 6
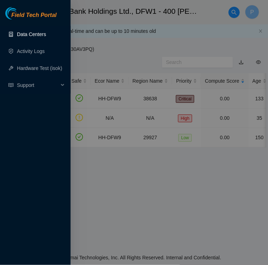
click at [37, 33] on link "Data Centers" at bounding box center [31, 34] width 29 height 6
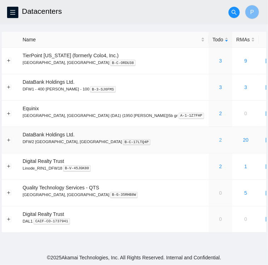
click at [219, 137] on link "2" at bounding box center [220, 140] width 3 height 6
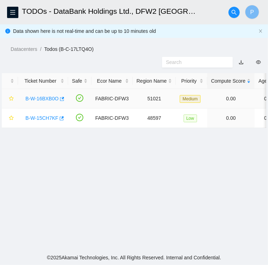
click at [37, 99] on link "B-W-16BXB0O" at bounding box center [41, 99] width 33 height 6
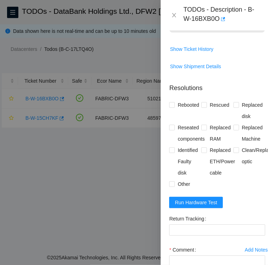
scroll to position [680, 0]
click at [171, 107] on input "Rebooted" at bounding box center [171, 104] width 5 height 5
checkbox input "true"
click at [233, 107] on input "Replaced disk" at bounding box center [235, 104] width 5 height 5
checkbox input "true"
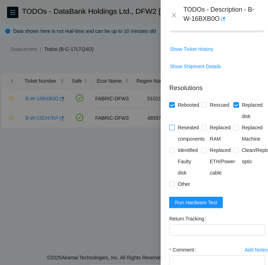
click at [171, 129] on input "Reseated components" at bounding box center [171, 127] width 5 height 5
checkbox input "true"
click at [174, 152] on input "Identified Faulty disk" at bounding box center [171, 149] width 5 height 5
checkbox input "true"
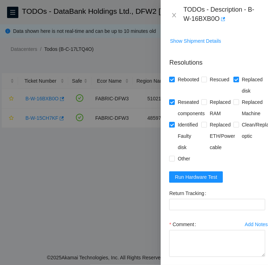
scroll to position [717, 0]
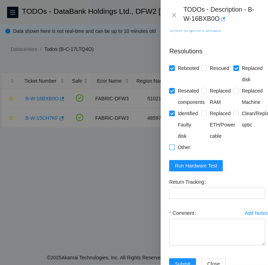
click at [171, 149] on input "Other" at bounding box center [171, 146] width 5 height 5
checkbox input "true"
click at [196, 169] on span "Run Hardware Test" at bounding box center [196, 166] width 42 height 8
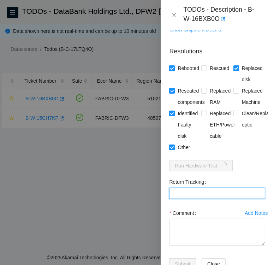
click at [186, 199] on Tracking "Return Tracking" at bounding box center [217, 192] width 96 height 11
paste Tracking "473665219964"
type Tracking "473665219964"
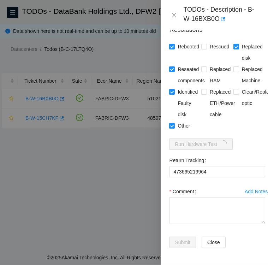
scroll to position [771, 0]
click at [175, 197] on textarea "Comment" at bounding box center [217, 210] width 96 height 27
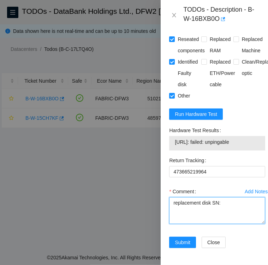
paste textarea "SN: Z1Z8NCPF"
click at [229, 221] on textarea "replacement disk SN: SN: Z1Z8NCPF" at bounding box center [217, 210] width 96 height 27
click at [244, 222] on textarea "replacement disk SN: Z1Z8NCPF" at bounding box center [217, 210] width 96 height 27
drag, startPoint x: 169, startPoint y: 150, endPoint x: 247, endPoint y: 163, distance: 78.4
click at [247, 150] on div "Hardware Test Results 23.38.164.216: failed: unpingable" at bounding box center [217, 138] width 96 height 26
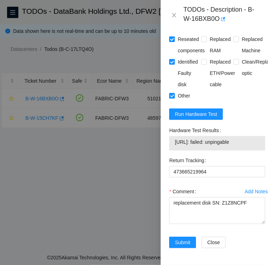
copy div "Hardware Test Results 23.38.164.216: failed: unpingable"
click at [182, 224] on textarea "replacement disk SN: Z1Z8NCPF" at bounding box center [217, 210] width 96 height 27
click at [236, 220] on textarea "replacement disk SN: Z1Z8NCPF" at bounding box center [217, 210] width 96 height 27
click at [246, 220] on textarea "replacement disk SN: Z1Z8NCPF" at bounding box center [217, 210] width 96 height 27
paste textarea "Hardware Test Results 23.38.164.216: failed: unpingable"
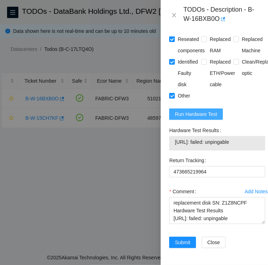
click at [216, 120] on button "Run Hardware Test" at bounding box center [196, 113] width 54 height 11
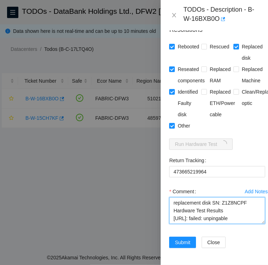
drag, startPoint x: 247, startPoint y: 209, endPoint x: 166, endPoint y: 208, distance: 81.1
click at [166, 208] on div "Problem Type Hardware Rack Number KJ03 Machine Number 21 Serial Number CT-42003…" at bounding box center [216, 147] width 113 height 234
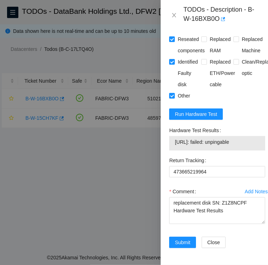
drag, startPoint x: 248, startPoint y: 161, endPoint x: 172, endPoint y: 160, distance: 76.2
click at [172, 150] on div "23.38.164.216: failed: unpingable" at bounding box center [217, 143] width 96 height 14
copy tbody "23.38.164.216: failed: unpingable"
click at [221, 224] on textarea "replacement disk SN: Z1Z8NCPF Hardware Test Results" at bounding box center [217, 210] width 96 height 27
paste textarea "23.38.164.216: failed: unpingable"
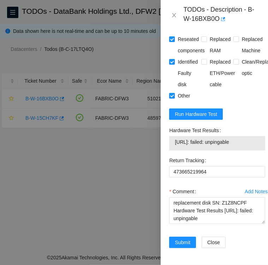
click at [151, 209] on div at bounding box center [134, 132] width 268 height 265
click at [171, 197] on textarea "replacement disk SN: Z1Z8NCPF Hardware Test Results 23.38.164.216: failed: unpi…" at bounding box center [217, 210] width 96 height 27
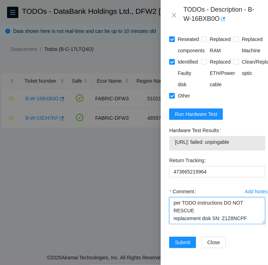
click at [223, 197] on textarea "per TODO instructions DO NOT RESCUE replacement disk SN: Z1Z8NCPF Hardware Test…" at bounding box center [217, 210] width 96 height 27
click at [194, 199] on textarea "per TODO instructions **DO NOT RESCUE replacement disk SN: Z1Z8NCPF Hardware Te…" at bounding box center [217, 210] width 96 height 27
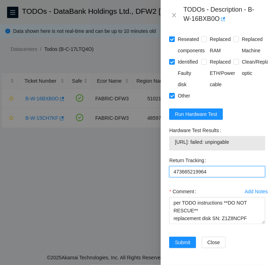
click at [213, 166] on Tracking "473665219964" at bounding box center [217, 171] width 96 height 11
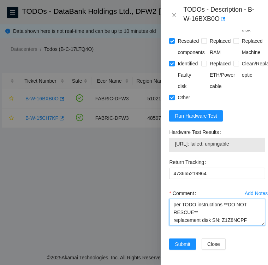
scroll to position [801, 0]
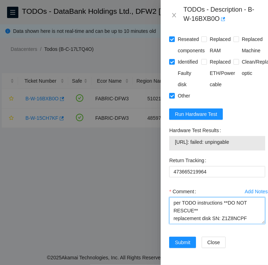
click at [172, 197] on textarea "per TODO instructions **DO NOT RESCUE** replacement disk SN: Z1Z8NCPF Hardware …" at bounding box center [217, 210] width 96 height 27
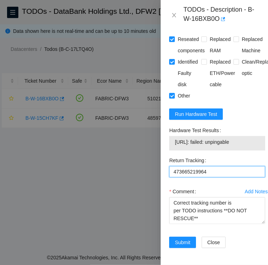
drag, startPoint x: 211, startPoint y: 162, endPoint x: 168, endPoint y: 162, distance: 43.0
click at [168, 162] on div "Return Tracking 473665219964" at bounding box center [217, 169] width 102 height 31
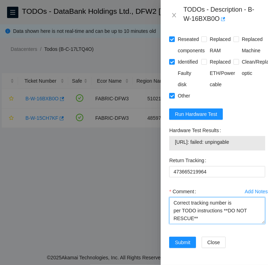
click at [240, 197] on textarea "Correct tracking number is per TODO instructions **DO NOT RESCUE** replacement …" at bounding box center [217, 210] width 96 height 27
paste textarea "473665219964"
click at [189, 197] on textarea "Correct tracking number is 473665219964 per TODO instructions **DO NOT RESCUE**…" at bounding box center [217, 210] width 96 height 27
click at [213, 201] on textarea "Correct return tracking number is 473665219964 per TODO instructions **DO NOT R…" at bounding box center [217, 210] width 96 height 27
type textarea "Correct return tracking number is 473665219964 per TODO instructions **DO NOT R…"
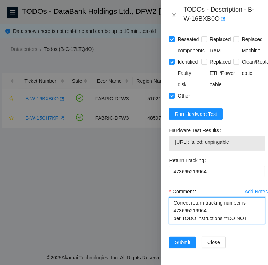
click at [184, 203] on textarea "Correct return tracking number is 473665219964 per TODO instructions **DO NOT R…" at bounding box center [217, 210] width 96 height 27
click at [226, 199] on textarea "Correct return tracking number is 473665219964 per TODO instructions **DO NOT R…" at bounding box center [217, 210] width 96 height 27
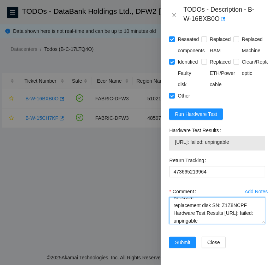
scroll to position [27, 0]
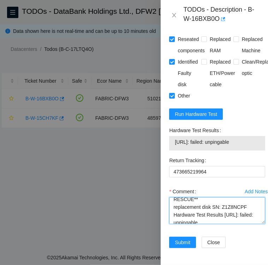
drag, startPoint x: 174, startPoint y: 192, endPoint x: 214, endPoint y: 192, distance: 40.6
click at [214, 197] on textarea "Correct return tracking number is 473665219964 per TODO instructions **DO NOT R…" at bounding box center [217, 210] width 96 height 27
click at [224, 206] on textarea "Correct return tracking number is 473665219964 per TODO instructions **DO NOT R…" at bounding box center [217, 210] width 96 height 27
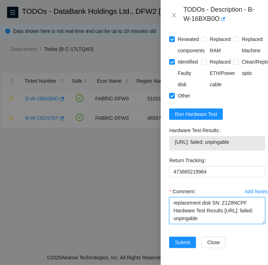
drag, startPoint x: 172, startPoint y: 192, endPoint x: 241, endPoint y: 206, distance: 70.1
click at [241, 206] on textarea "Correct return tracking number is 473665219964 per TODO instructions **DO NOT R…" at bounding box center [217, 210] width 96 height 27
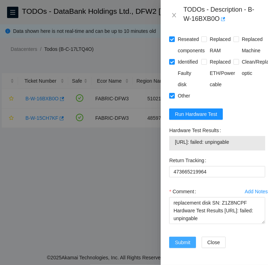
click at [181, 238] on span "Submit" at bounding box center [183, 242] width 16 height 8
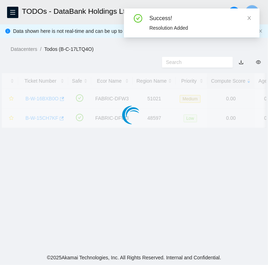
scroll to position [182, 0]
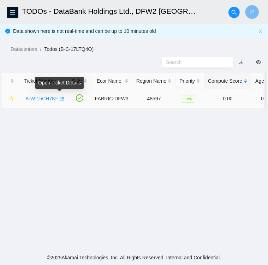
click at [59, 97] on icon "button" at bounding box center [61, 98] width 5 height 5
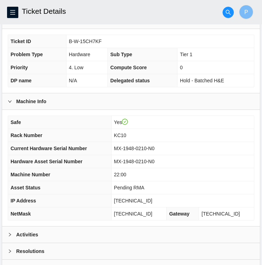
scroll to position [183, 0]
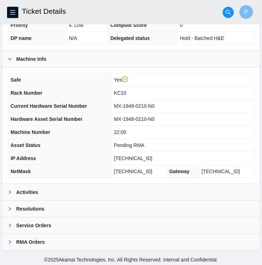
click at [41, 188] on div "Activities" at bounding box center [131, 192] width 258 height 16
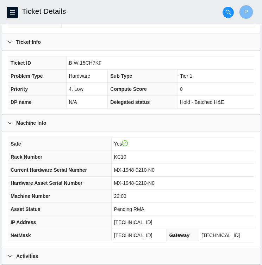
scroll to position [116, 0]
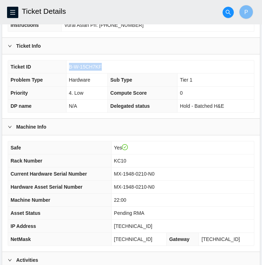
drag, startPoint x: 100, startPoint y: 66, endPoint x: 70, endPoint y: 65, distance: 30.4
click at [70, 65] on span "B-W-15CH7KF" at bounding box center [85, 67] width 33 height 6
copy span "B-W-15CH7KF"
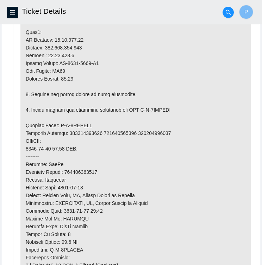
scroll to position [559, 0]
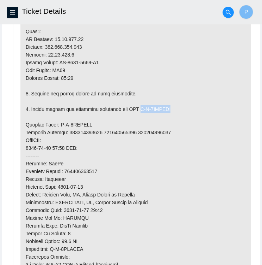
drag, startPoint x: 134, startPoint y: 106, endPoint x: 166, endPoint y: 108, distance: 31.8
click at [166, 108] on p at bounding box center [135, 93] width 231 height 499
copy p "B-V-5WAESOR"
drag, startPoint x: 56, startPoint y: 123, endPoint x: 89, endPoint y: 124, distance: 32.1
click at [89, 124] on p at bounding box center [135, 93] width 231 height 499
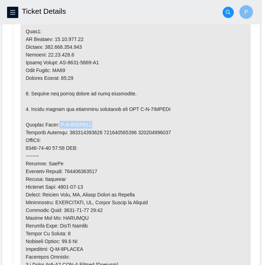
copy p "B-V-5WAESOI"
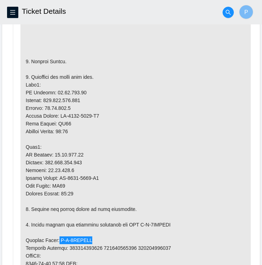
scroll to position [445, 0]
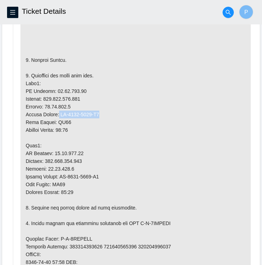
drag, startPoint x: 58, startPoint y: 110, endPoint x: 100, endPoint y: 112, distance: 42.3
click at [100, 112] on p at bounding box center [135, 207] width 231 height 499
copy p "MX-2024-0672-N0"
click at [102, 170] on p at bounding box center [135, 207] width 231 height 499
drag, startPoint x: 101, startPoint y: 172, endPoint x: 59, endPoint y: 171, distance: 41.3
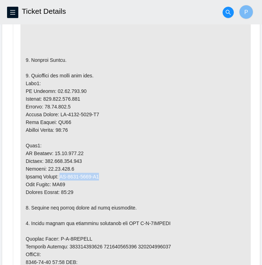
click at [59, 171] on p at bounding box center [135, 207] width 231 height 499
copy p "MX-2024-0672-N1"
drag, startPoint x: 68, startPoint y: 182, endPoint x: 56, endPoint y: 184, distance: 12.2
click at [56, 184] on p at bounding box center [135, 207] width 231 height 499
copy p "KC10"
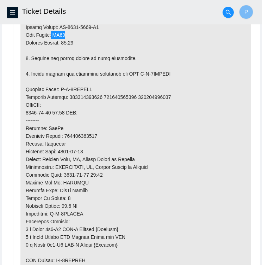
scroll to position [596, 0]
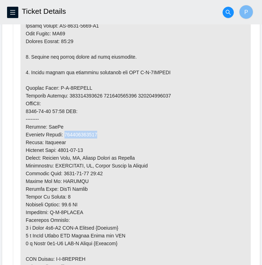
drag, startPoint x: 99, startPoint y: 132, endPoint x: 65, endPoint y: 131, distance: 34.2
click at [65, 131] on p at bounding box center [135, 56] width 231 height 499
copy p "739263651187"
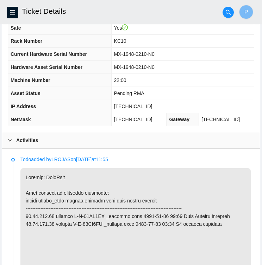
scroll to position [235, 0]
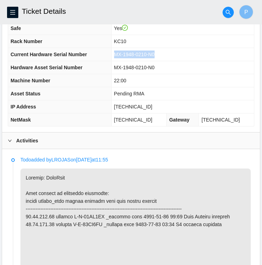
drag, startPoint x: 121, startPoint y: 53, endPoint x: 164, endPoint y: 54, distance: 43.1
click at [164, 54] on td "MX-1948-0210-N0" at bounding box center [182, 54] width 143 height 13
copy span "MX-1948-0210-N0"
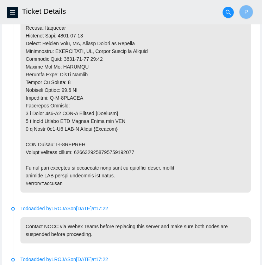
scroll to position [711, 0]
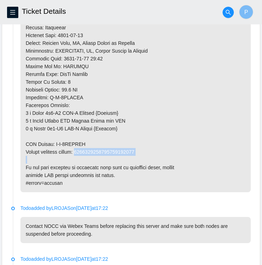
drag, startPoint x: 140, startPoint y: 149, endPoint x: 79, endPoint y: 153, distance: 60.4
drag, startPoint x: 80, startPoint y: 150, endPoint x: 139, endPoint y: 152, distance: 59.3
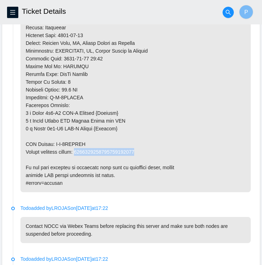
copy p "9612018969028700238992"
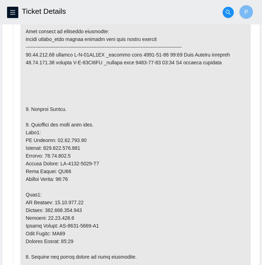
scroll to position [396, 0]
click at [126, 125] on p at bounding box center [135, 256] width 231 height 499
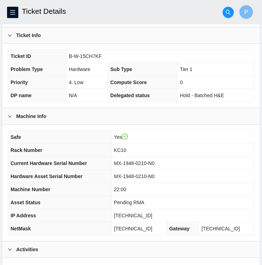
scroll to position [126, 0]
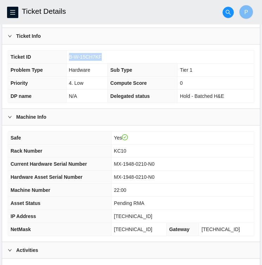
drag, startPoint x: 102, startPoint y: 54, endPoint x: 66, endPoint y: 54, distance: 35.3
click at [66, 54] on td "B-W-15CH7KF" at bounding box center [160, 56] width 188 height 13
copy span "B-W-15CH7KF"
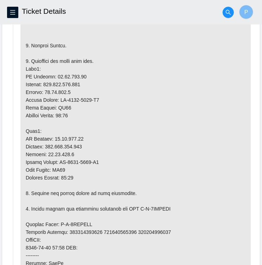
scroll to position [461, 0]
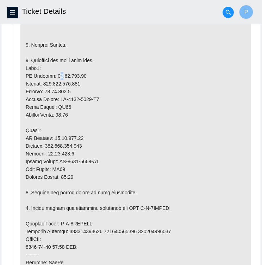
drag, startPoint x: 55, startPoint y: 75, endPoint x: 54, endPoint y: 71, distance: 3.7
click at [54, 71] on p at bounding box center [135, 192] width 231 height 499
click at [51, 71] on p at bounding box center [135, 192] width 231 height 499
drag, startPoint x: 51, startPoint y: 71, endPoint x: 72, endPoint y: 75, distance: 21.5
click at [72, 75] on p at bounding box center [135, 192] width 231 height 499
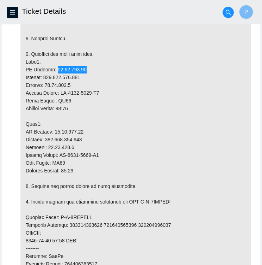
scroll to position [468, 0]
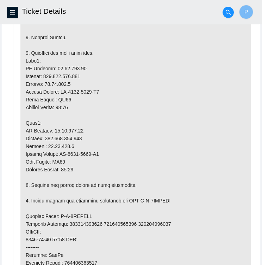
click at [56, 123] on p at bounding box center [135, 184] width 231 height 499
drag, startPoint x: 78, startPoint y: 125, endPoint x: 52, endPoint y: 128, distance: 26.3
click at [52, 128] on p at bounding box center [135, 184] width 231 height 499
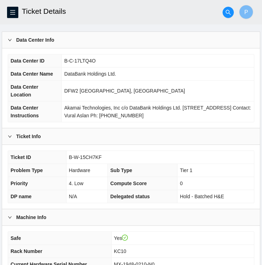
scroll to position [0, 0]
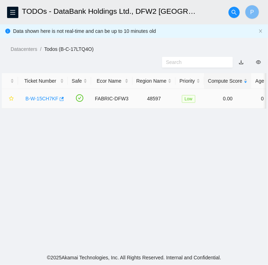
click at [42, 98] on link "B-W-15CH7KF" at bounding box center [41, 99] width 33 height 6
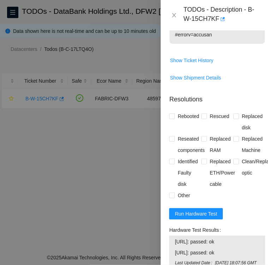
scroll to position [777, 0]
click at [172, 118] on input "Rebooted" at bounding box center [171, 115] width 5 height 5
checkbox input "true"
click at [203, 118] on input "Rescued" at bounding box center [203, 115] width 5 height 5
checkbox input "true"
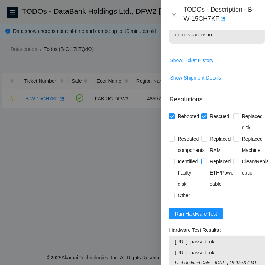
click at [204, 163] on input "Replaced ETH/Power cable" at bounding box center [203, 160] width 5 height 5
checkbox input "true"
click at [233, 141] on input "Replaced Machine" at bounding box center [235, 138] width 5 height 5
checkbox input "true"
click at [172, 201] on label "Other" at bounding box center [181, 194] width 24 height 11
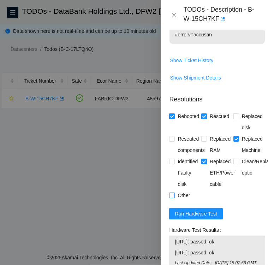
click at [172, 197] on input "Other" at bounding box center [171, 194] width 5 height 5
checkbox input "true"
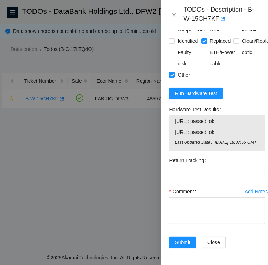
scroll to position [930, 0]
click at [175, 197] on textarea "Comment" at bounding box center [217, 210] width 96 height 27
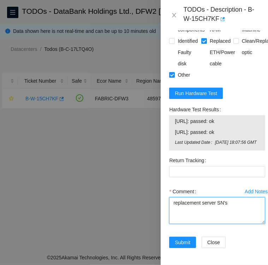
paste textarea "SN: MX-2024-0672-N0; MX-2024-0672-N1"
click at [226, 197] on textarea "replacement server SN's SN: MX-2024-0672-N0; MX-2024-0672-N1" at bounding box center [217, 210] width 96 height 27
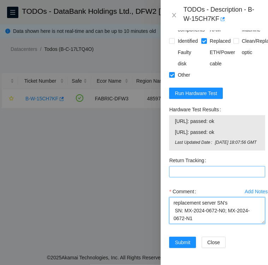
type textarea "replacement server SN's SN: MX-2024-0672-N0; MX-2024-0672-N1"
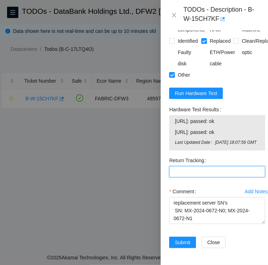
click at [218, 166] on Tracking "Return Tracking" at bounding box center [217, 171] width 96 height 11
click at [190, 166] on Tracking "Return Tracking" at bounding box center [217, 171] width 96 height 11
paste Tracking "9612018969028700238992"
type Tracking "9612018969028700238992"
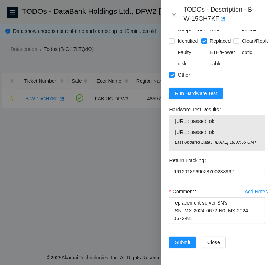
click at [248, 154] on div "Return Tracking" at bounding box center [217, 159] width 96 height 11
click at [192, 89] on span "Run Hardware Test" at bounding box center [196, 93] width 42 height 8
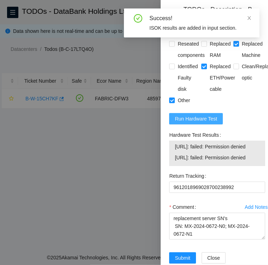
scroll to position [929, 0]
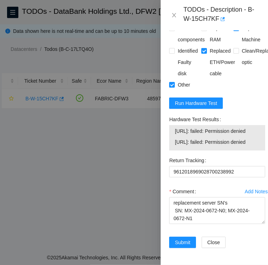
drag, startPoint x: 168, startPoint y: 92, endPoint x: 244, endPoint y: 132, distance: 85.8
click at [244, 132] on div "Hardware Test Results 23.61.206.46: failed: Permission denied 23.61.206.47: fai…" at bounding box center [217, 134] width 102 height 41
copy div "Hardware Test Results 23.61.206.46: failed: Permission denied 23.61.206.47: fai…"
click at [199, 207] on textarea "replacement server SN's SN: MX-2024-0672-N0; MX-2024-0672-N1" at bounding box center [217, 210] width 96 height 27
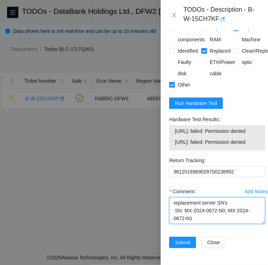
paste textarea "Hardware Test Results 23.61.206.46: failed: Permission denied 23.61.206.47: fai…"
click at [173, 197] on textarea "replacement server SN's SN: MX-2024-0672-N0; MX-2024-0672-N1 Hardware Test Resu…" at bounding box center [217, 210] width 96 height 27
click at [172, 198] on textarea "replacement server SN's SN: MX-2024-0672-N0; MX-2024-0672-N1 Hardware Test Resu…" at bounding box center [217, 210] width 96 height 27
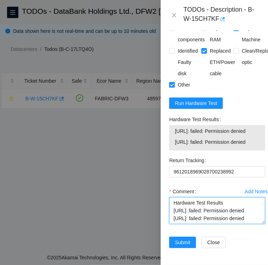
drag, startPoint x: 172, startPoint y: 198, endPoint x: 237, endPoint y: 205, distance: 65.3
click at [237, 205] on textarea "replacement server SN's SN: MX-2024-0672-N0; MX-2024-0672-N1 Hardware Test Resu…" at bounding box center [217, 210] width 96 height 27
click at [209, 206] on textarea "replacement server SN's SN: MX-2024-0672-N0; MX-2024-0672-N1 Hardware Test Resu…" at bounding box center [217, 210] width 96 height 27
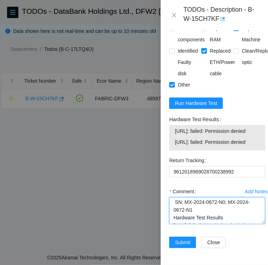
scroll to position [0, 0]
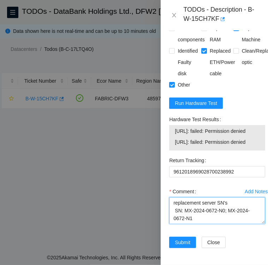
click at [174, 197] on textarea "replacement server SN's SN: MX-2024-0672-N0; MX-2024-0672-N1 Hardware Test Resu…" at bounding box center [217, 210] width 96 height 27
type textarea "Followed instructions per TODO replacement server SN's SN: MX-2024-0672-N0; MX-…"
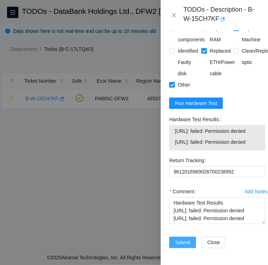
click at [176, 238] on span "Submit" at bounding box center [183, 242] width 16 height 8
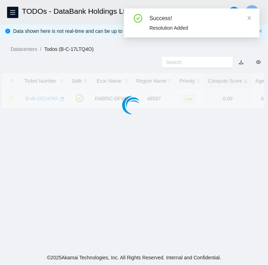
scroll to position [182, 0]
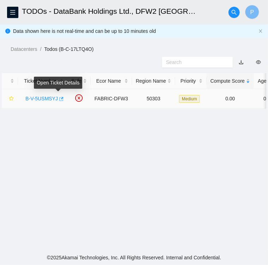
click at [59, 101] on icon "button" at bounding box center [61, 99] width 4 height 4
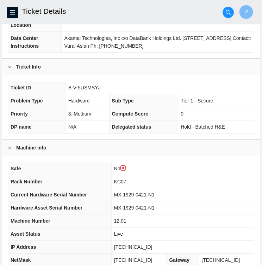
scroll to position [109, 0]
